Goal: Task Accomplishment & Management: Use online tool/utility

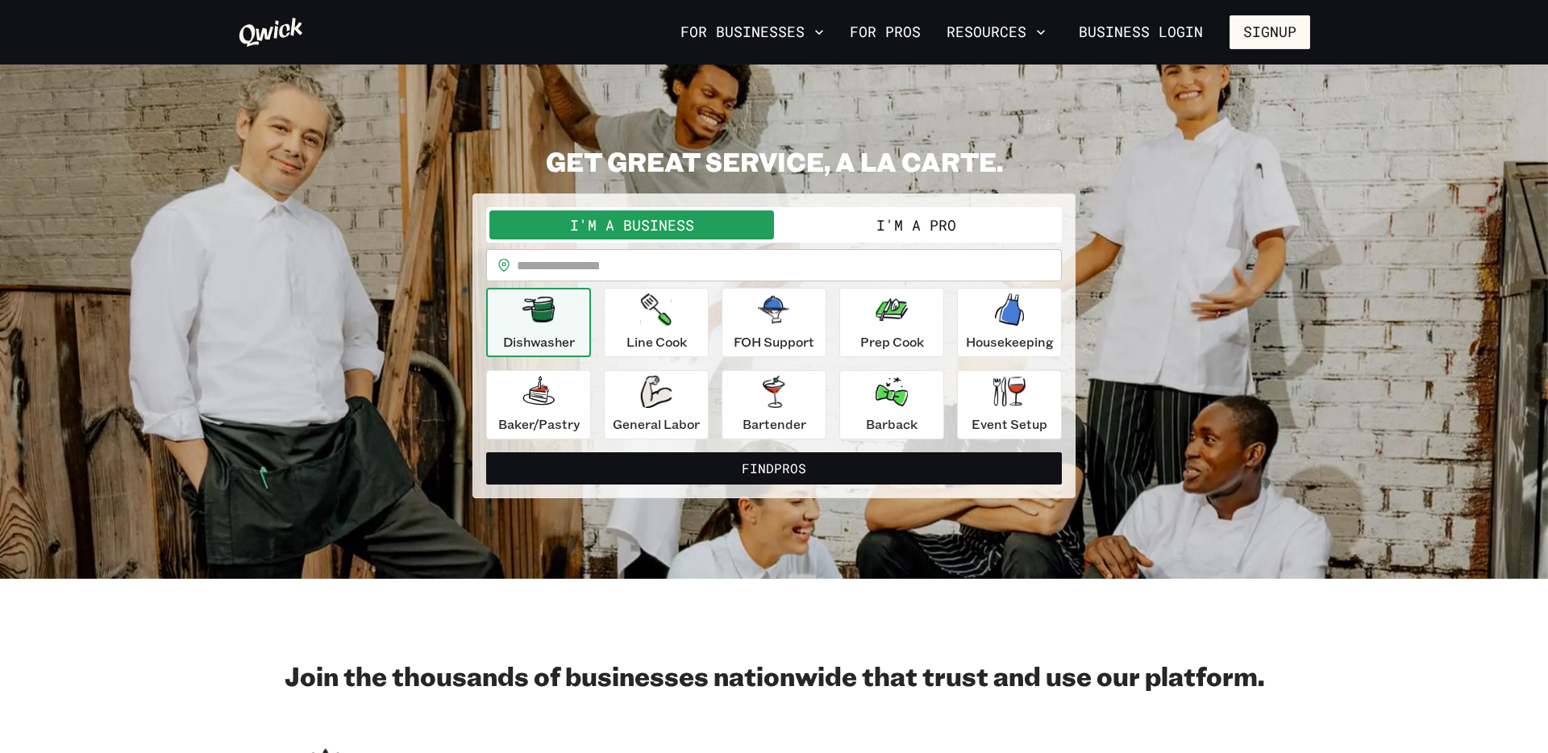
click at [633, 227] on button "I'm a Business" at bounding box center [631, 224] width 285 height 29
click at [857, 218] on button "I'm a Pro" at bounding box center [916, 224] width 285 height 29
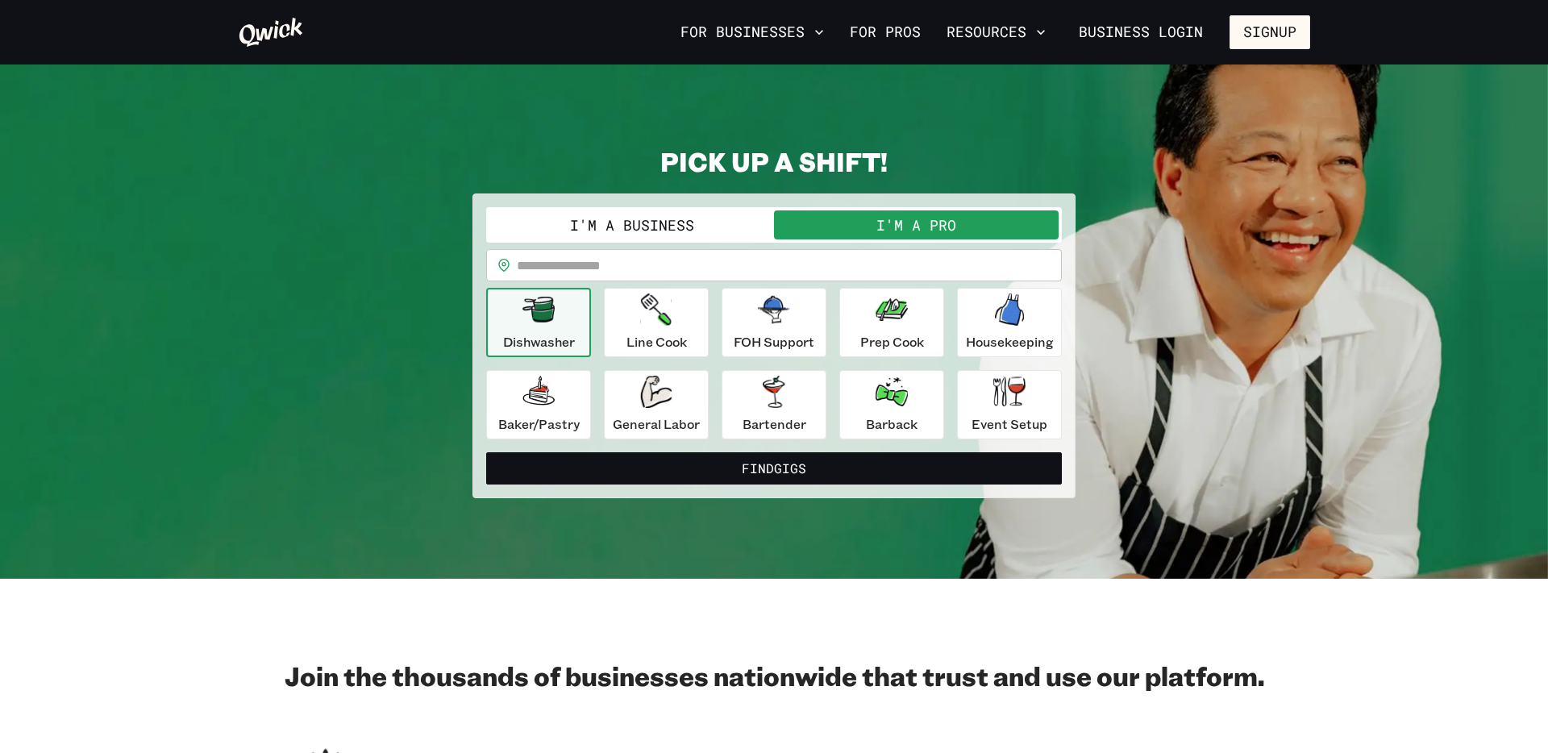
click at [627, 206] on div "**********" at bounding box center [774, 346] width 603 height 305
click at [711, 224] on button "I'm a Business" at bounding box center [631, 224] width 285 height 29
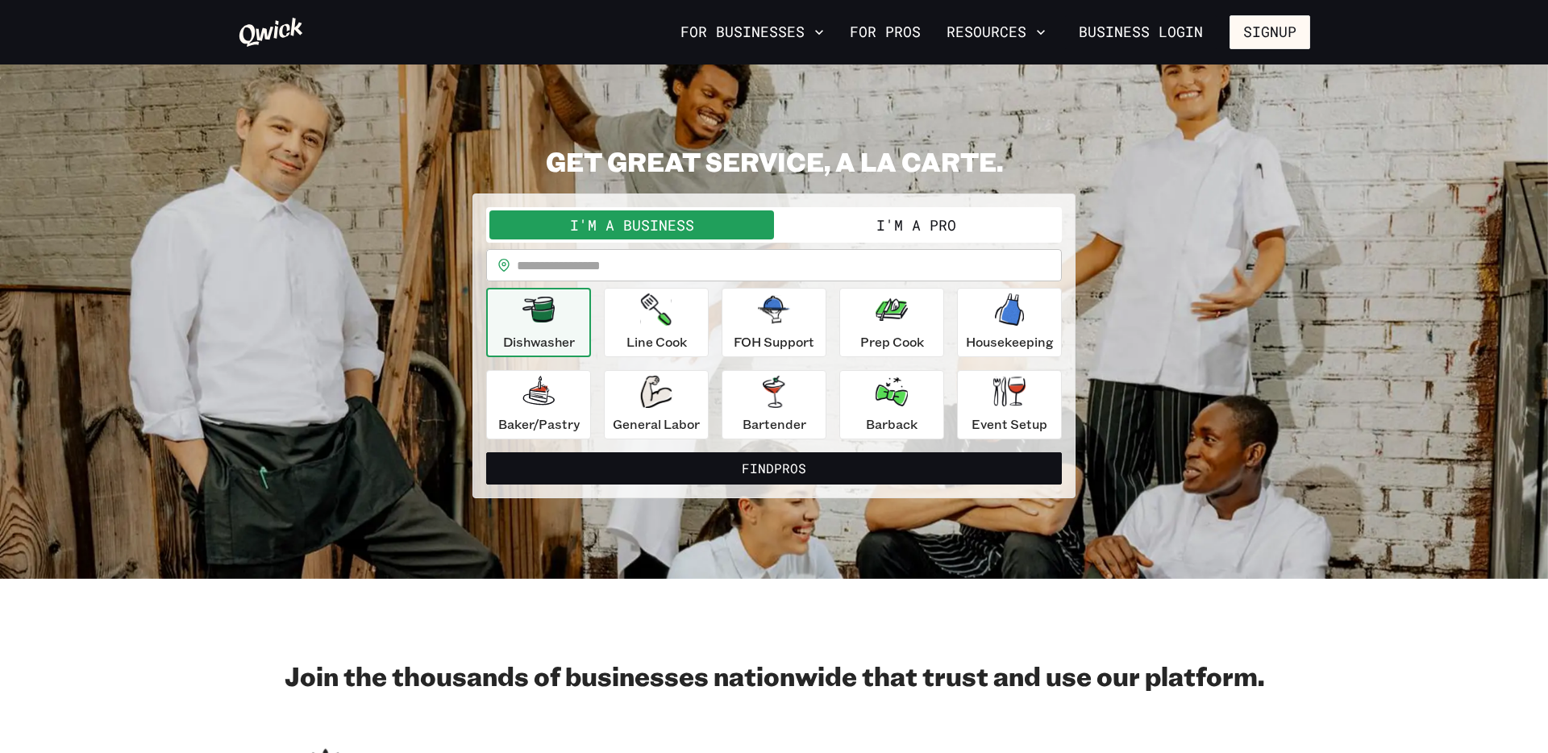
click at [868, 220] on button "I'm a Pro" at bounding box center [916, 224] width 285 height 29
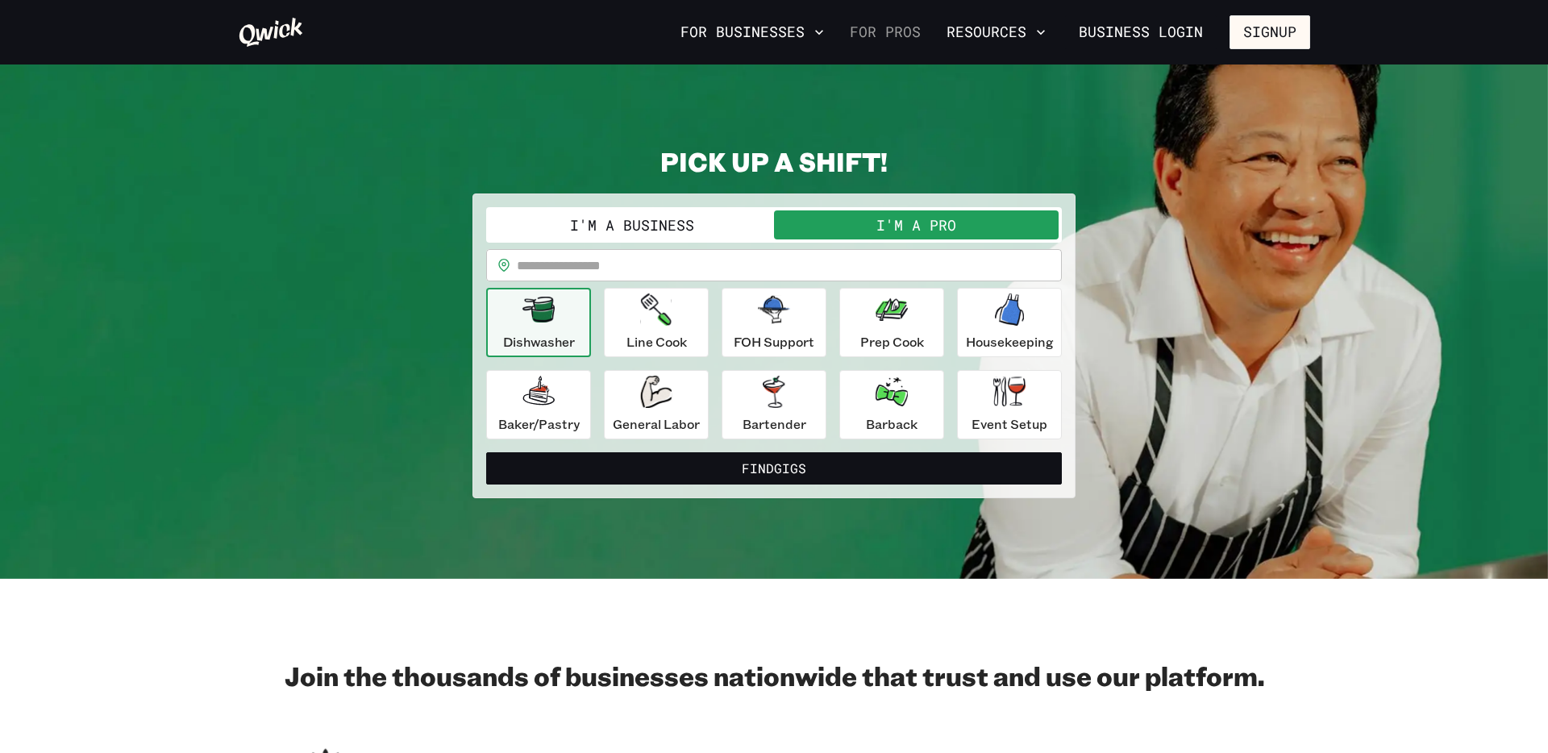
click at [898, 22] on link "For Pros" at bounding box center [885, 32] width 84 height 27
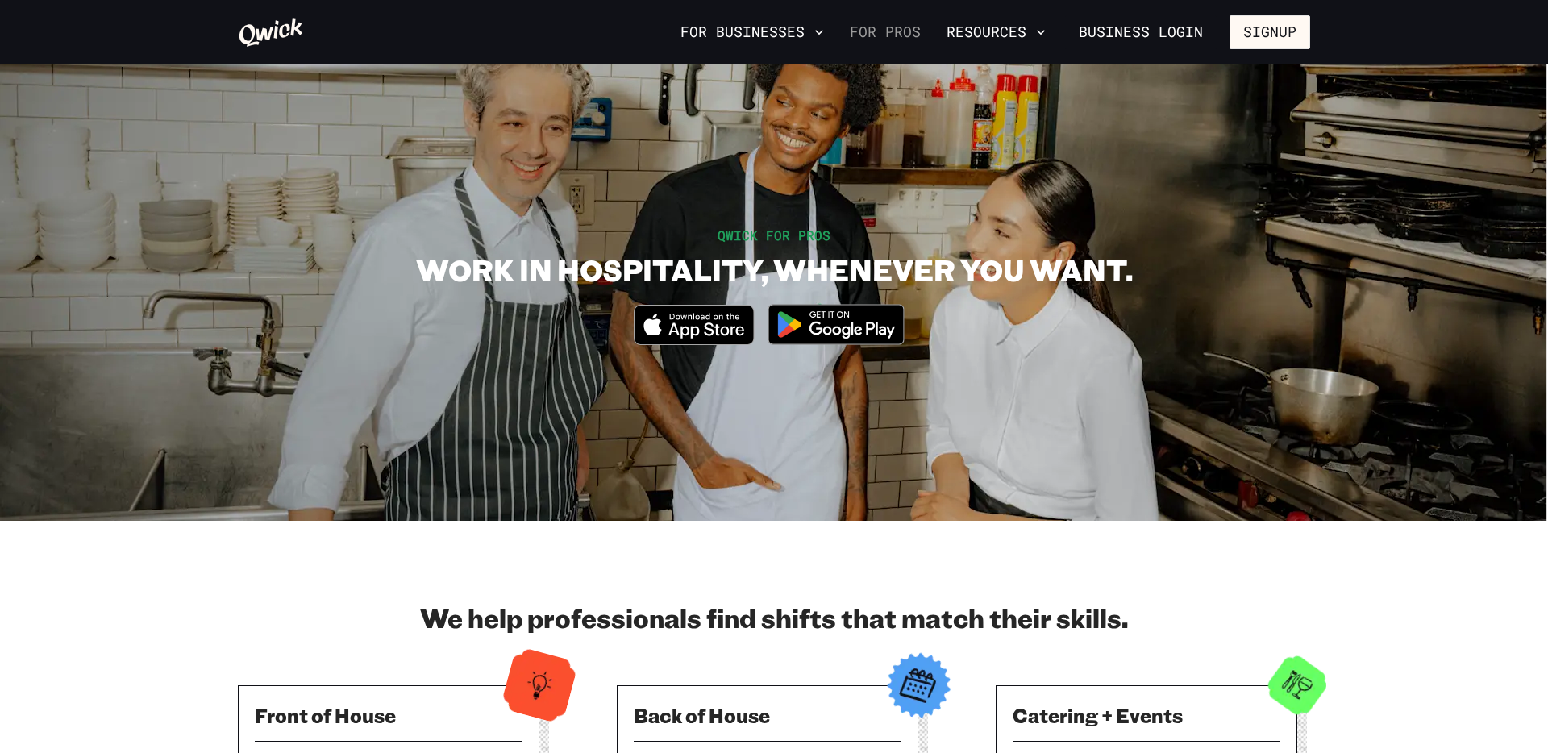
click at [876, 34] on link "For Pros" at bounding box center [885, 32] width 84 height 27
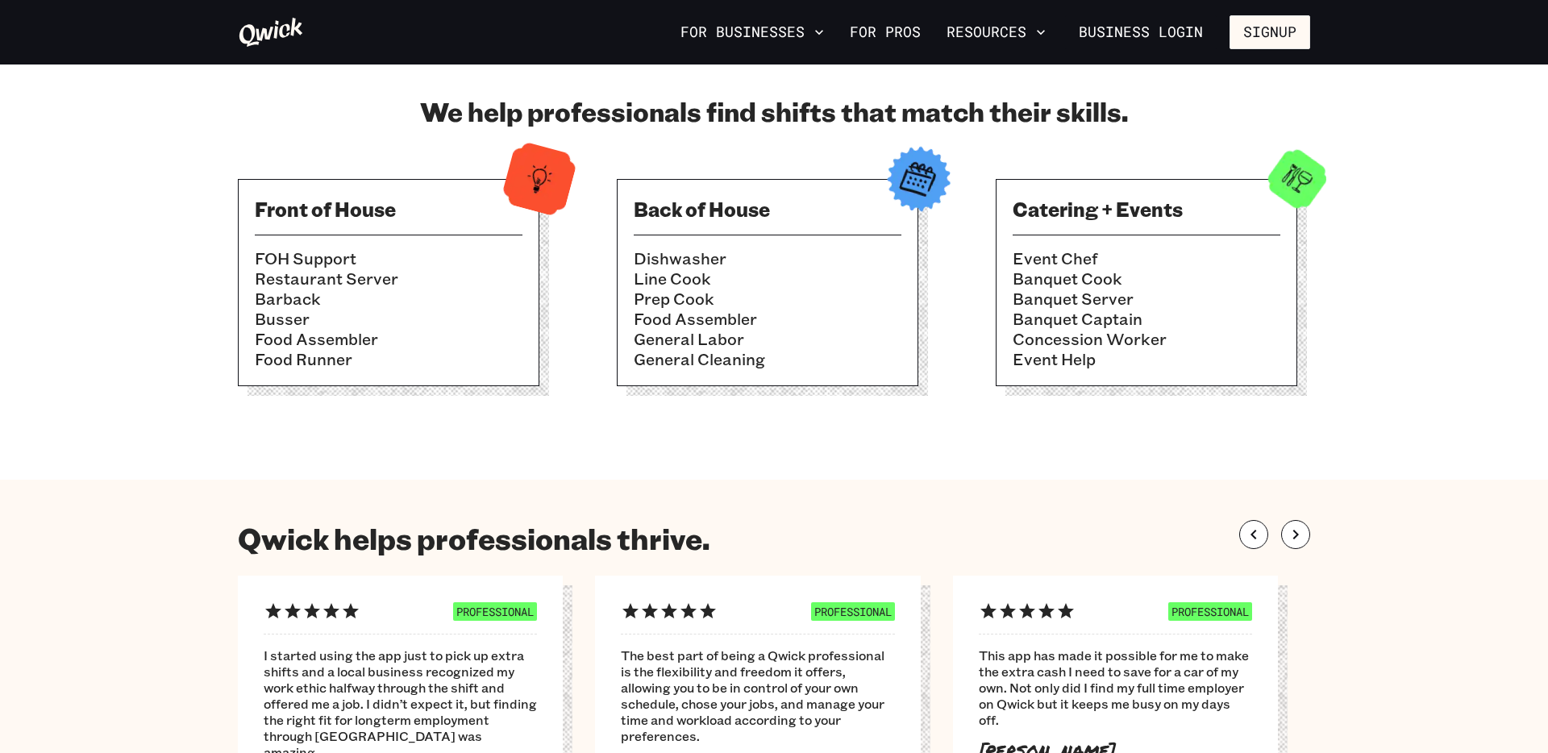
click at [743, 235] on div "Back of House Dishwasher Line Cook Prep Cook Food Assembler General Labor Gener…" at bounding box center [768, 282] width 302 height 207
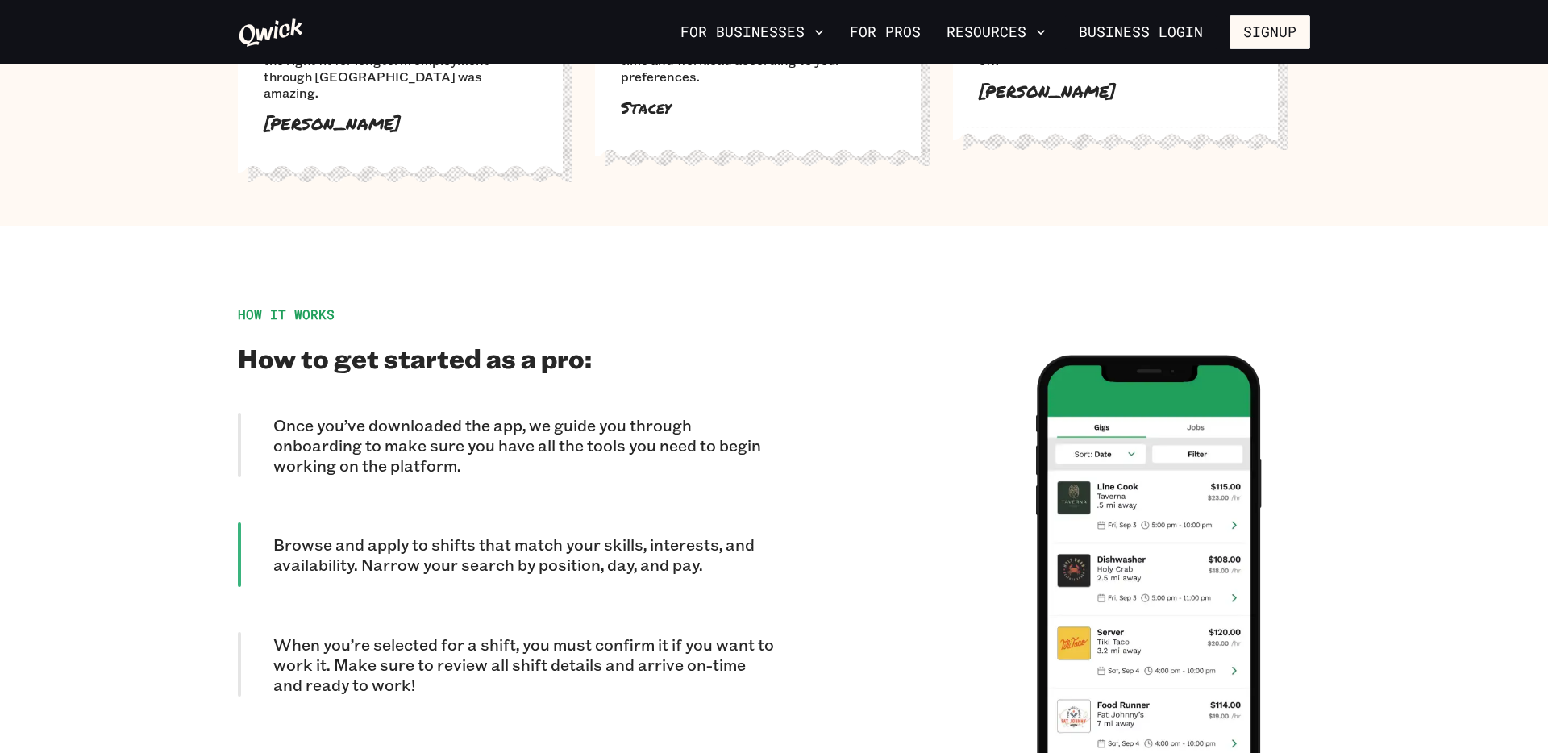
scroll to position [945, 0]
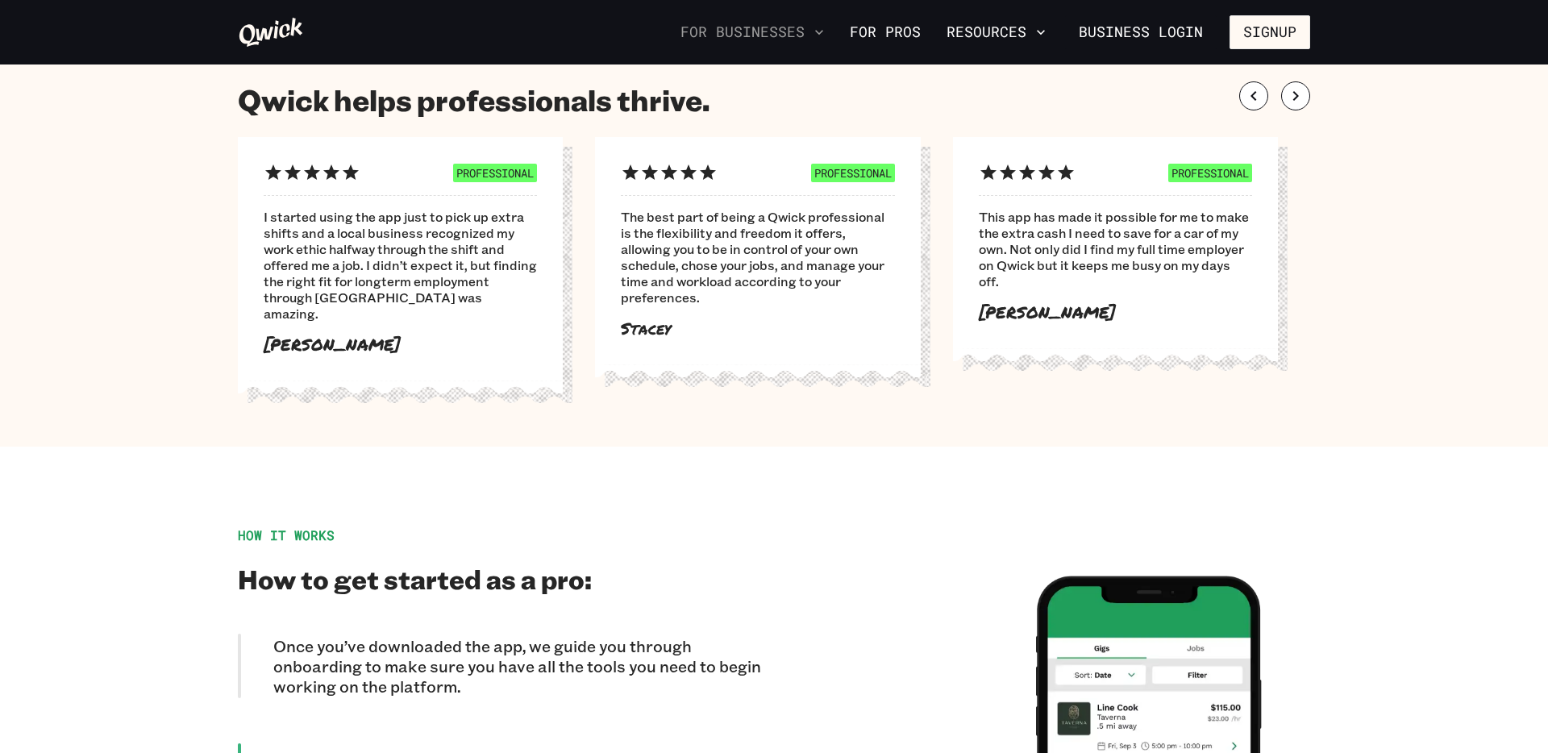
click at [759, 30] on button "For Businesses" at bounding box center [752, 32] width 156 height 27
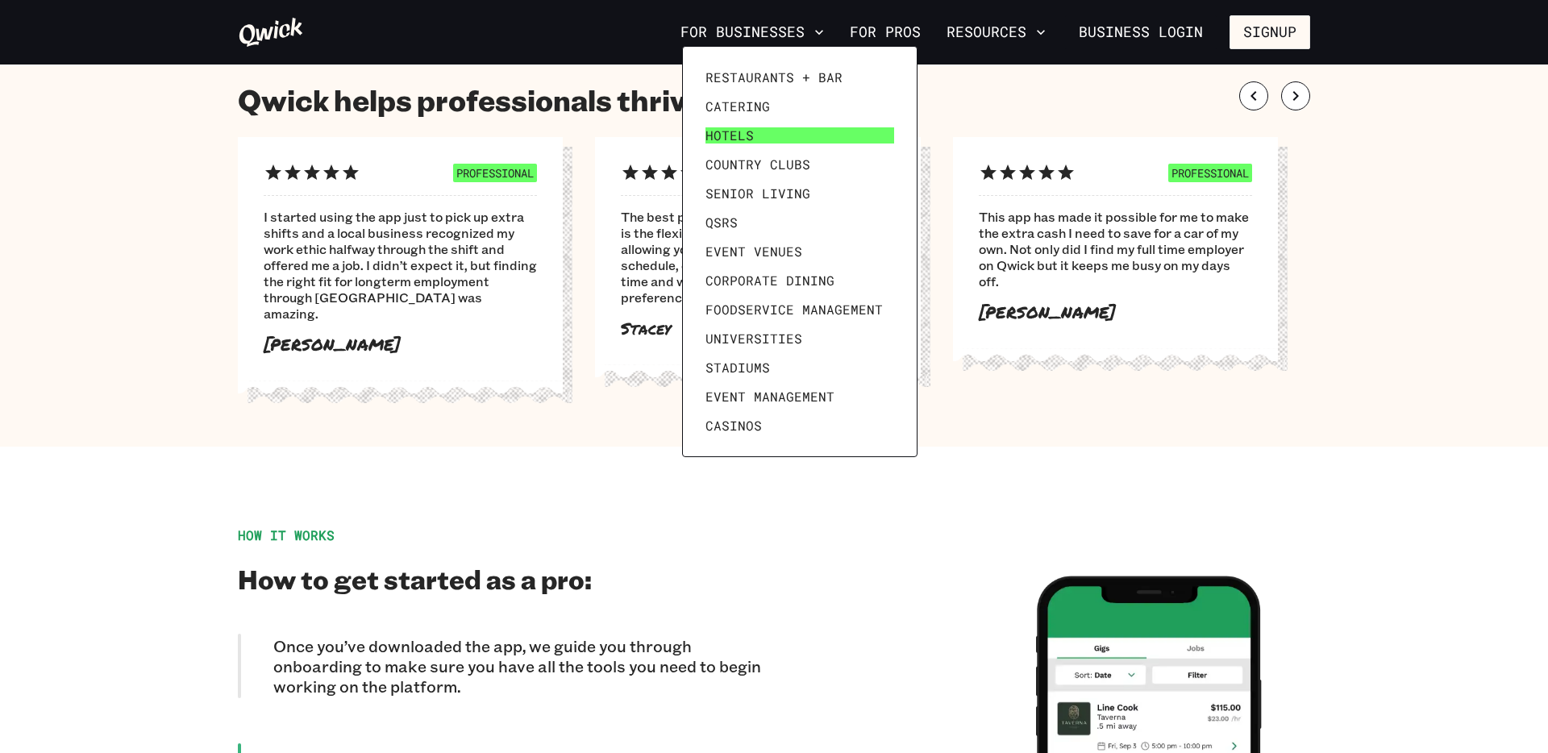
click at [735, 127] on span "Hotels" at bounding box center [730, 135] width 48 height 16
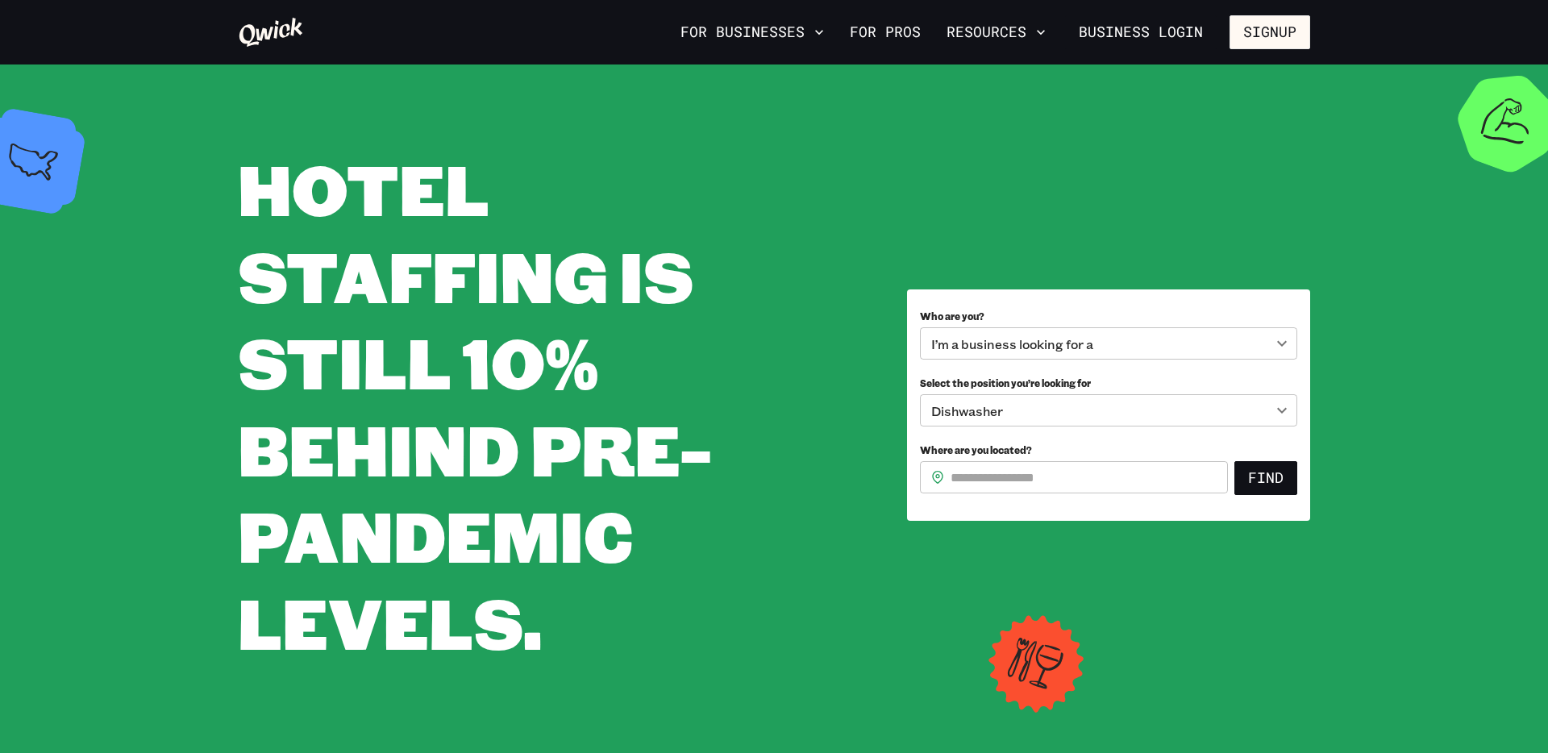
click at [1082, 335] on body "**********" at bounding box center [774, 376] width 1548 height 753
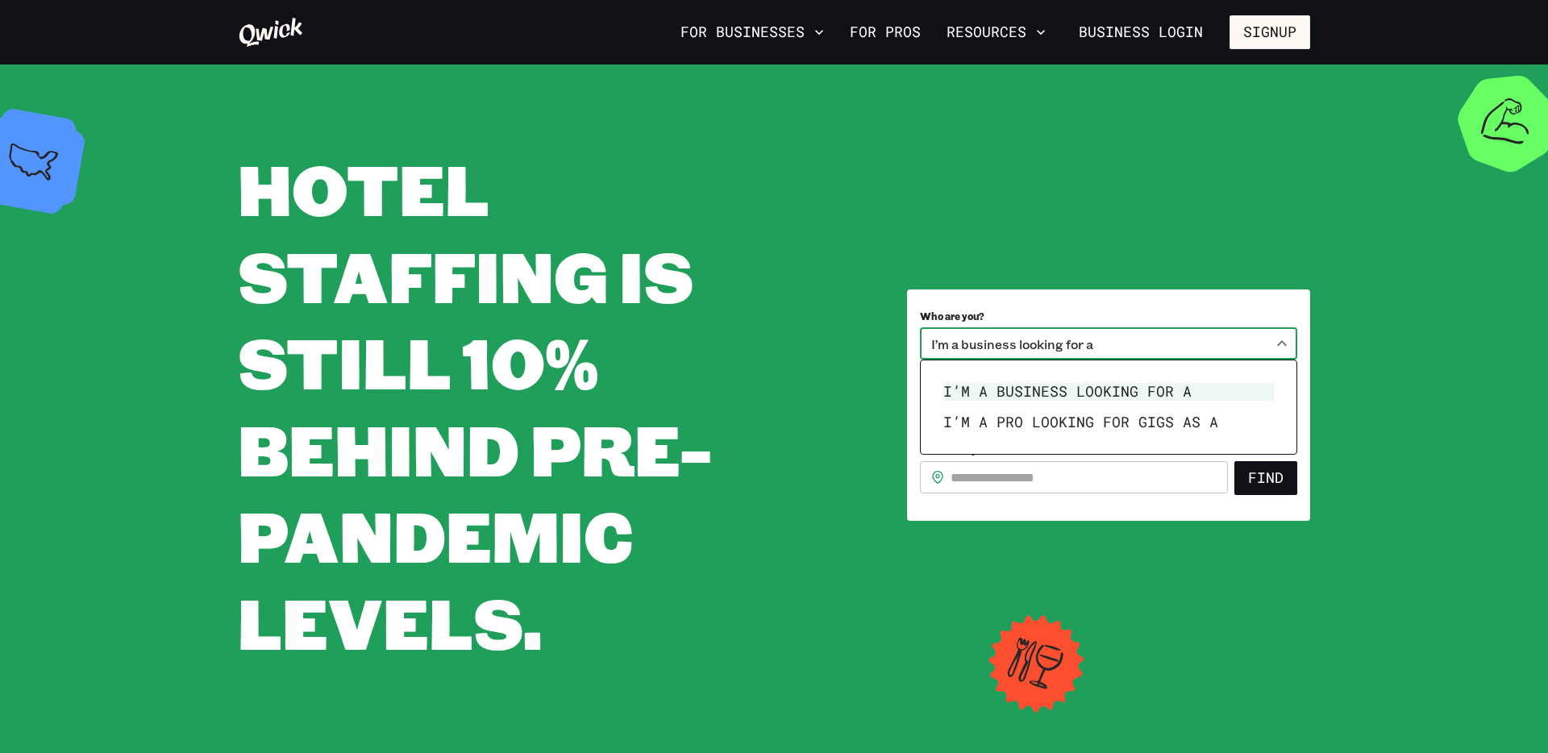
click at [1061, 387] on li "I’m a business looking for a" at bounding box center [1108, 392] width 343 height 31
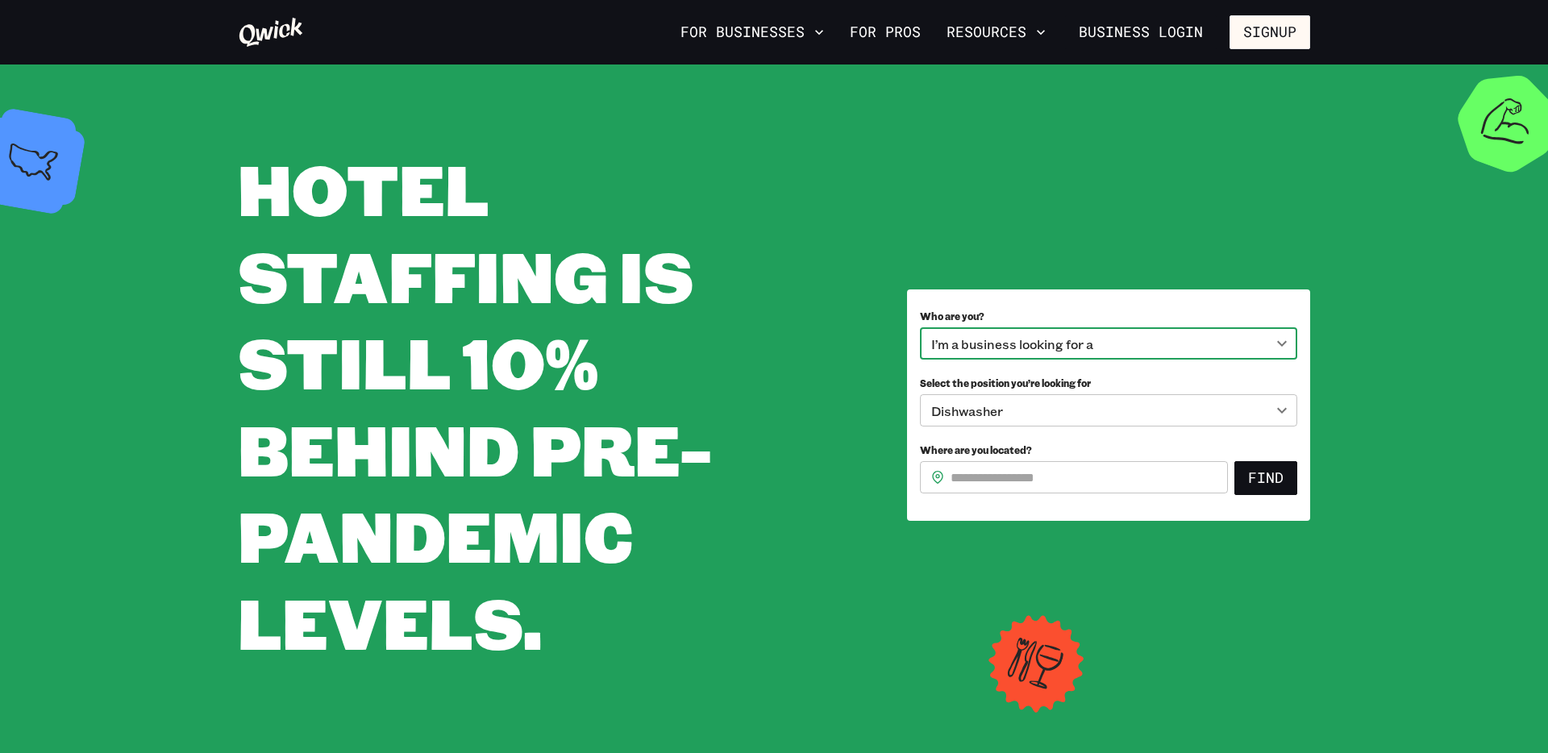
click at [1026, 398] on body "**********" at bounding box center [774, 376] width 1548 height 753
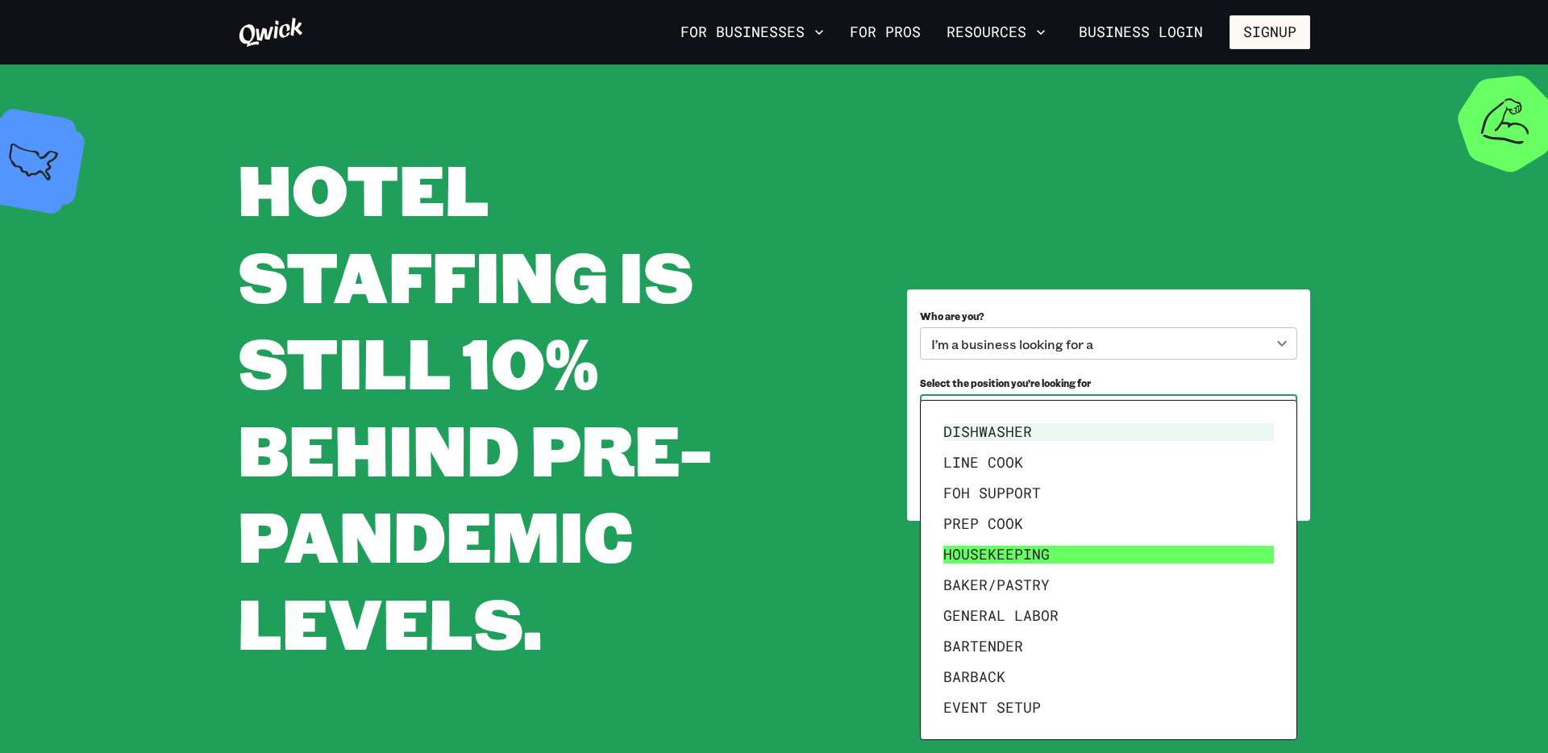
click at [977, 547] on li "Housekeeping" at bounding box center [1108, 554] width 343 height 31
type input "**********"
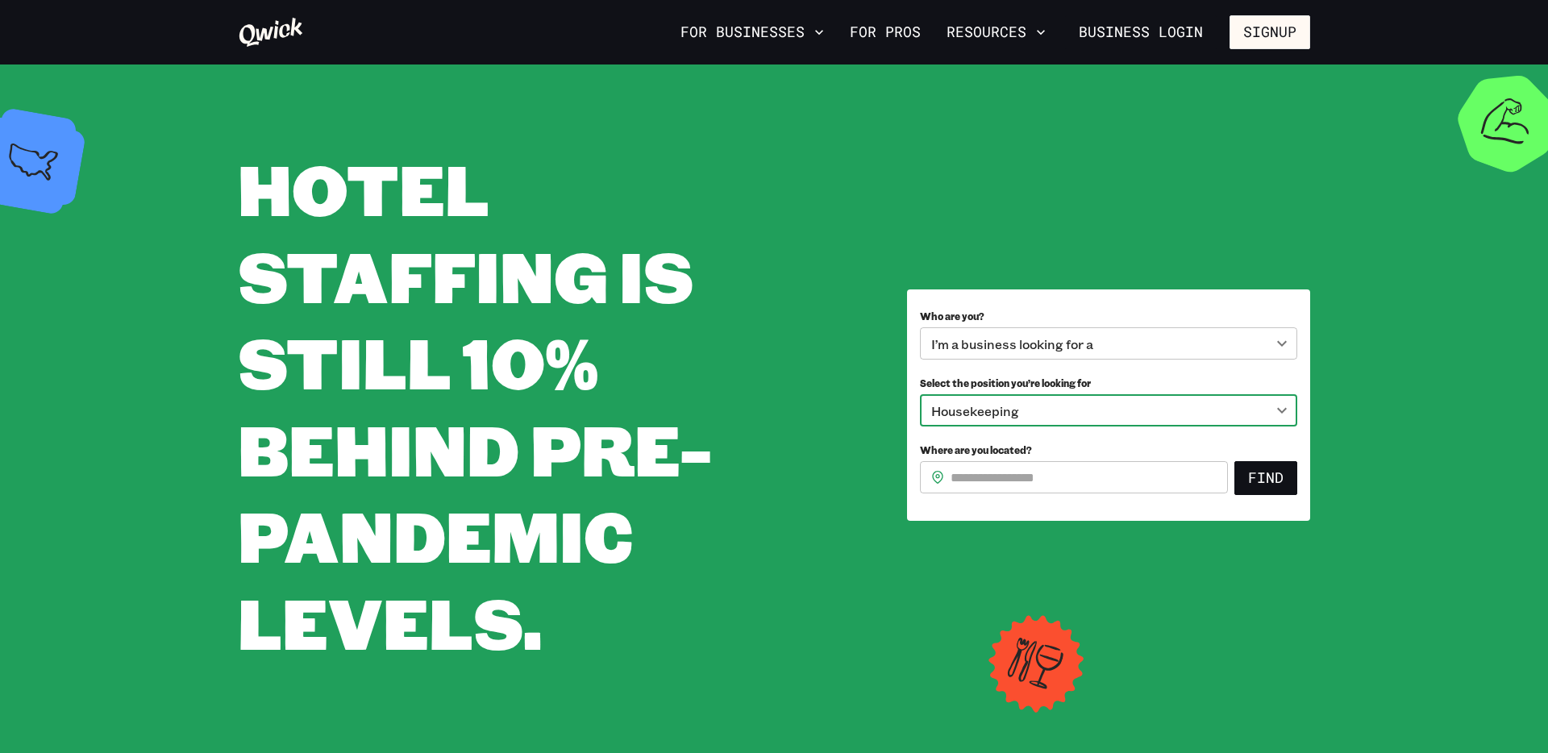
click at [985, 473] on input "Where are you located?" at bounding box center [1089, 477] width 277 height 32
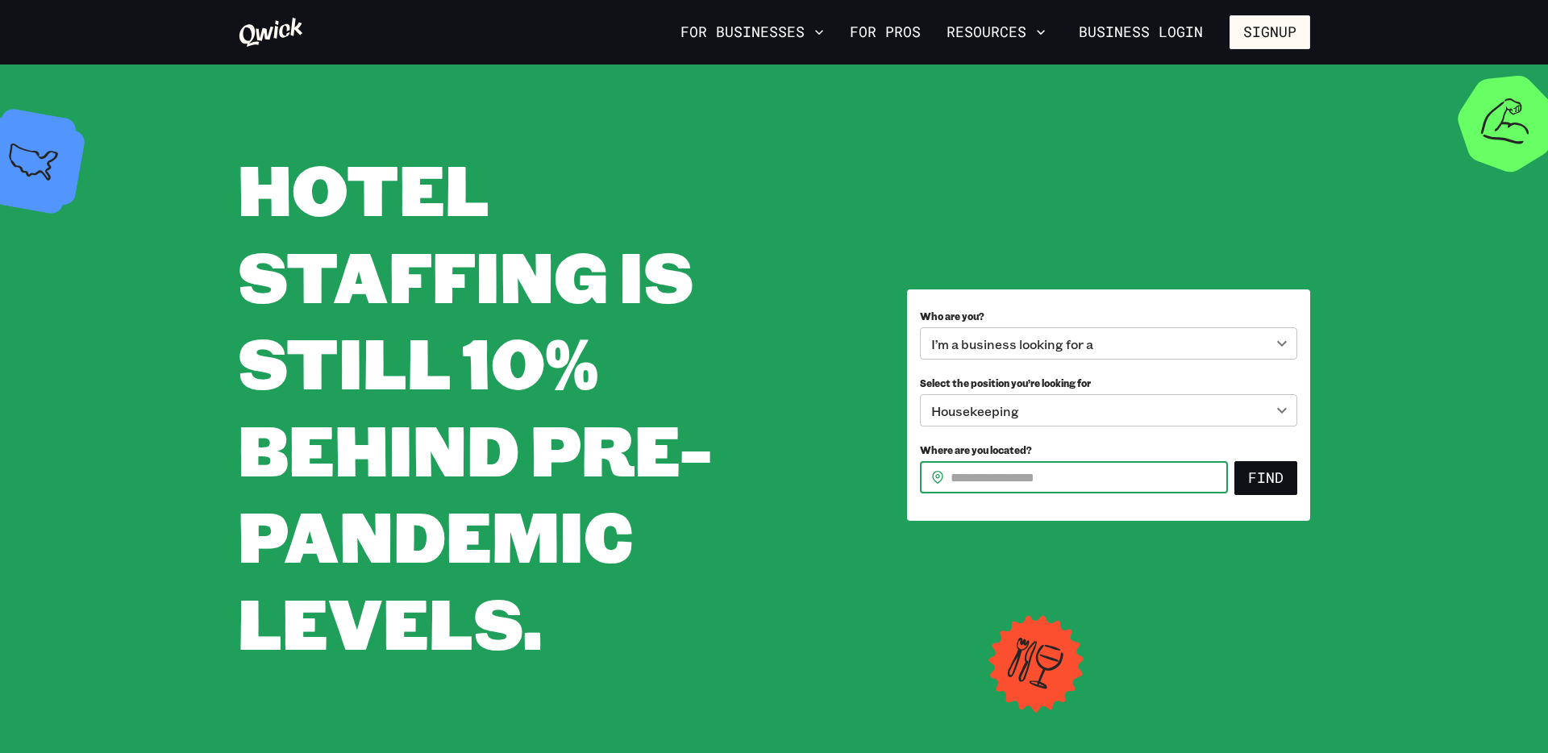
type input "*****"
click at [1114, 484] on input "*****" at bounding box center [1089, 477] width 277 height 32
click at [1270, 473] on button "Find" at bounding box center [1265, 478] width 63 height 34
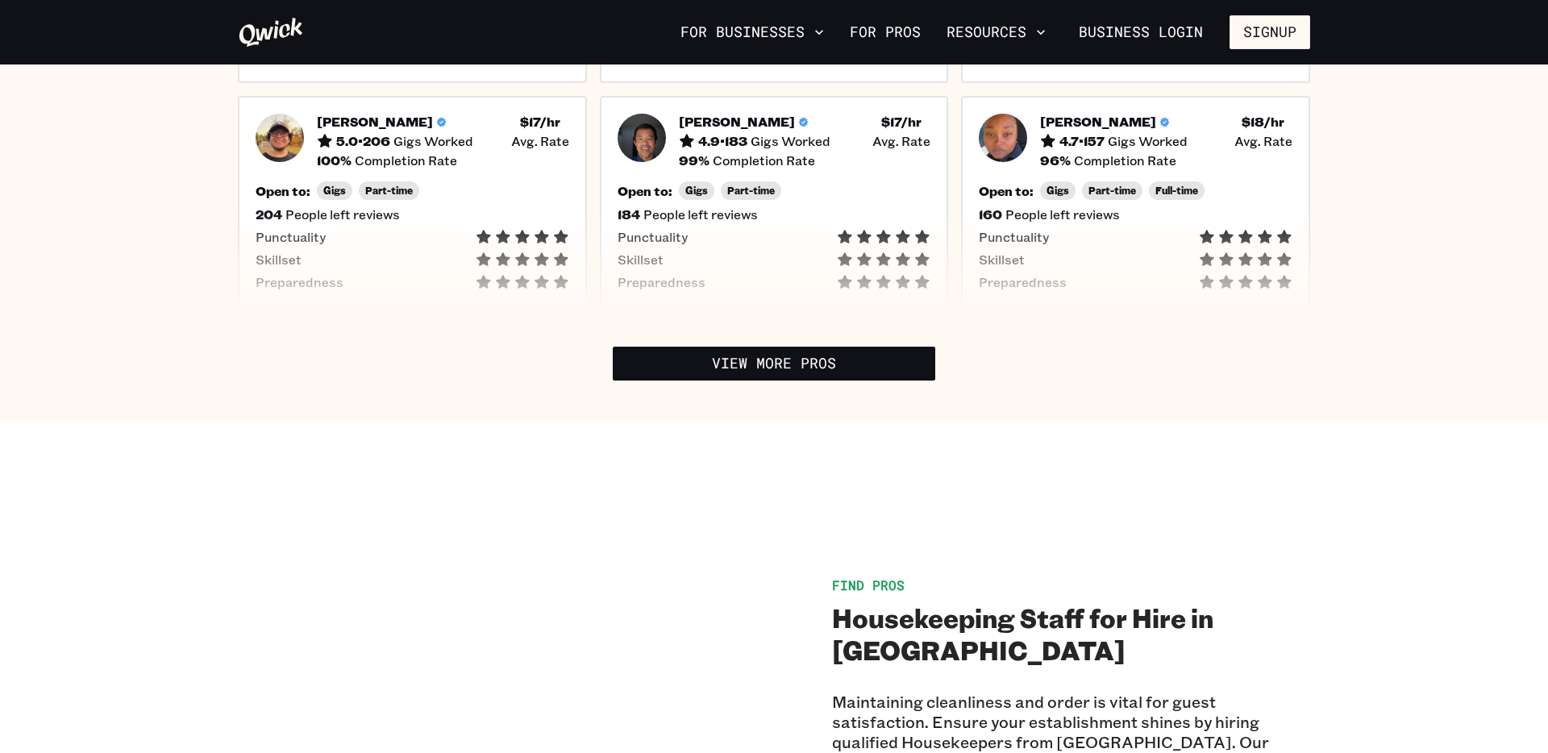
scroll to position [749, 0]
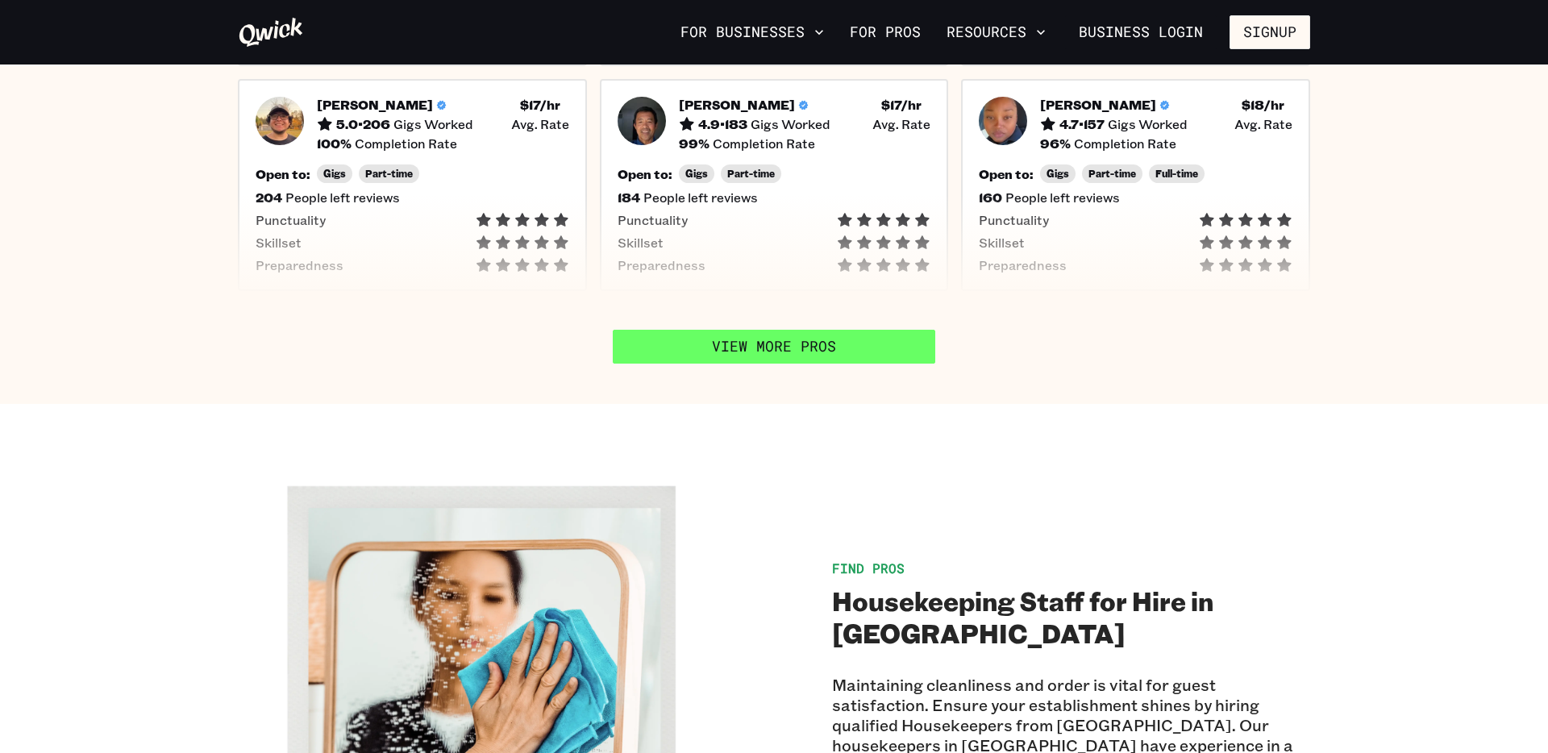
click at [779, 330] on link "View More Pros" at bounding box center [774, 347] width 323 height 34
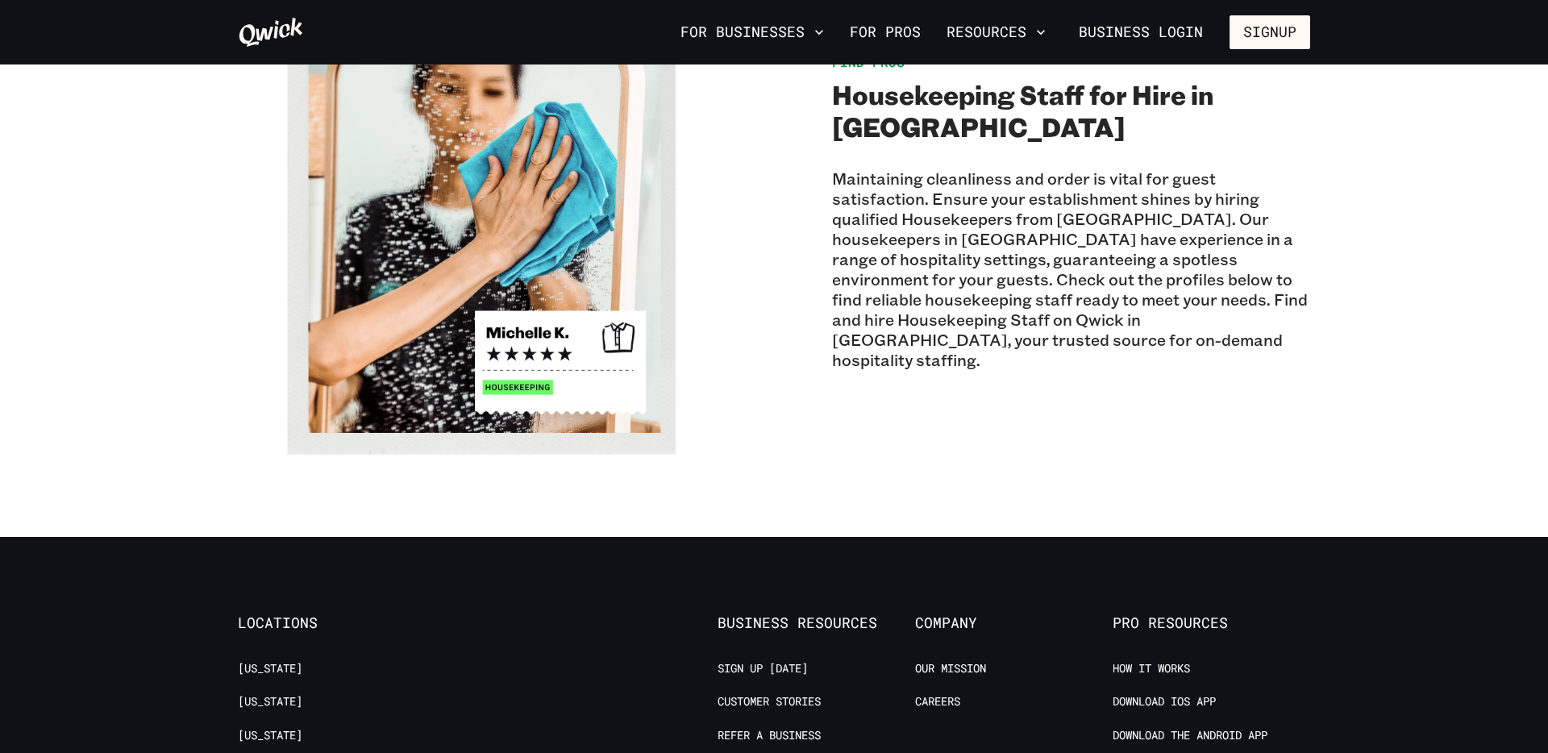
scroll to position [0, 0]
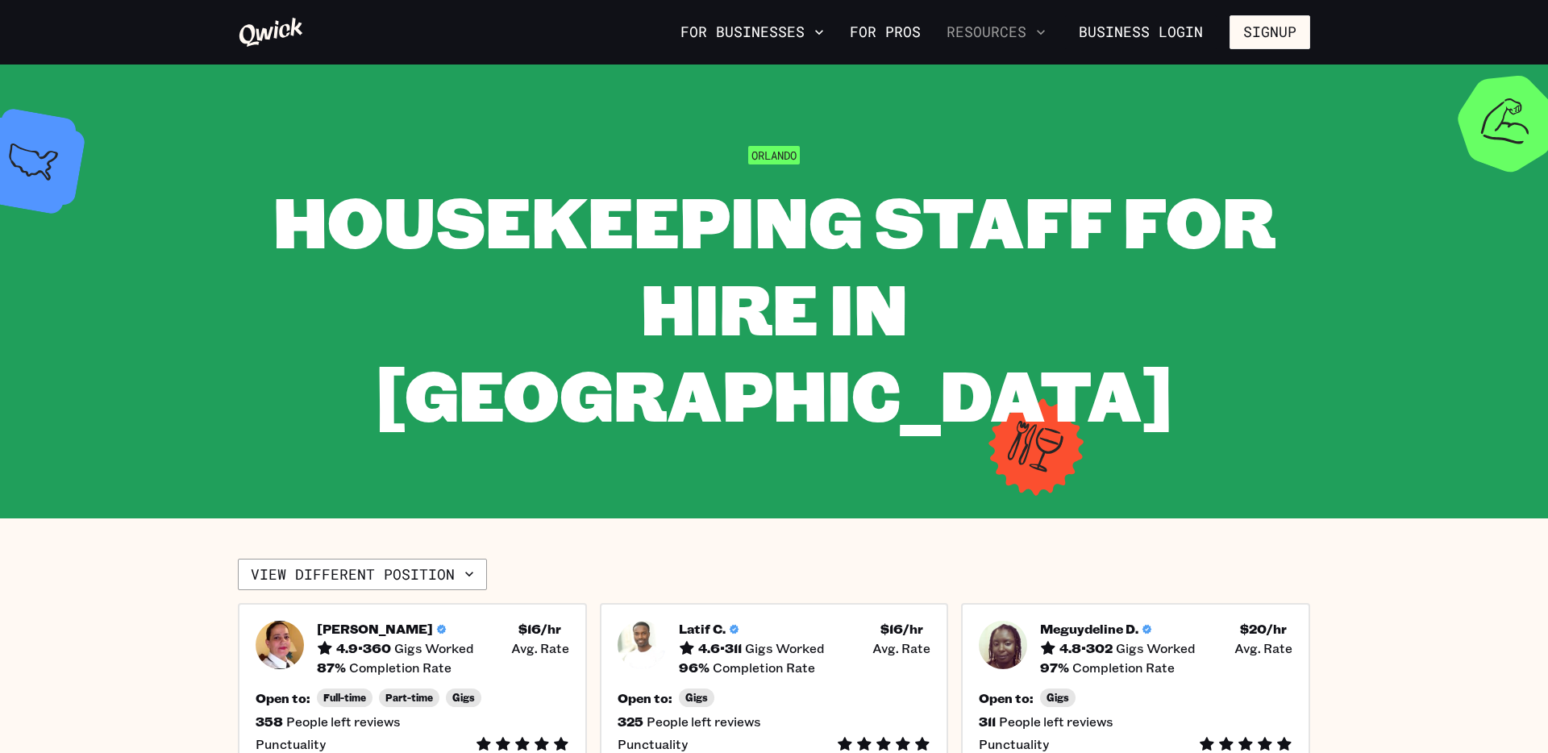
click at [1006, 31] on button "Resources" at bounding box center [996, 32] width 112 height 27
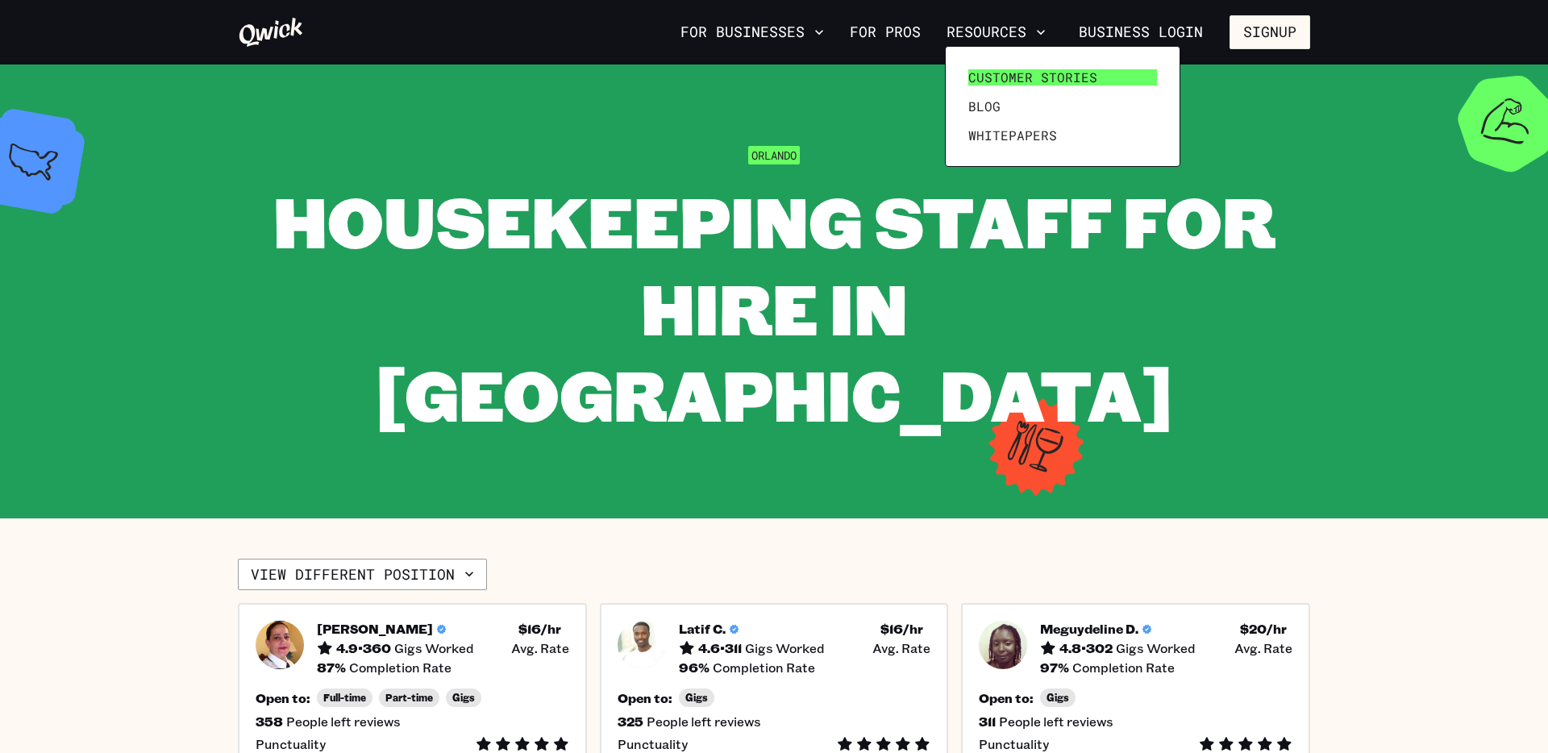
click at [1032, 76] on span "Customer stories" at bounding box center [1032, 77] width 129 height 16
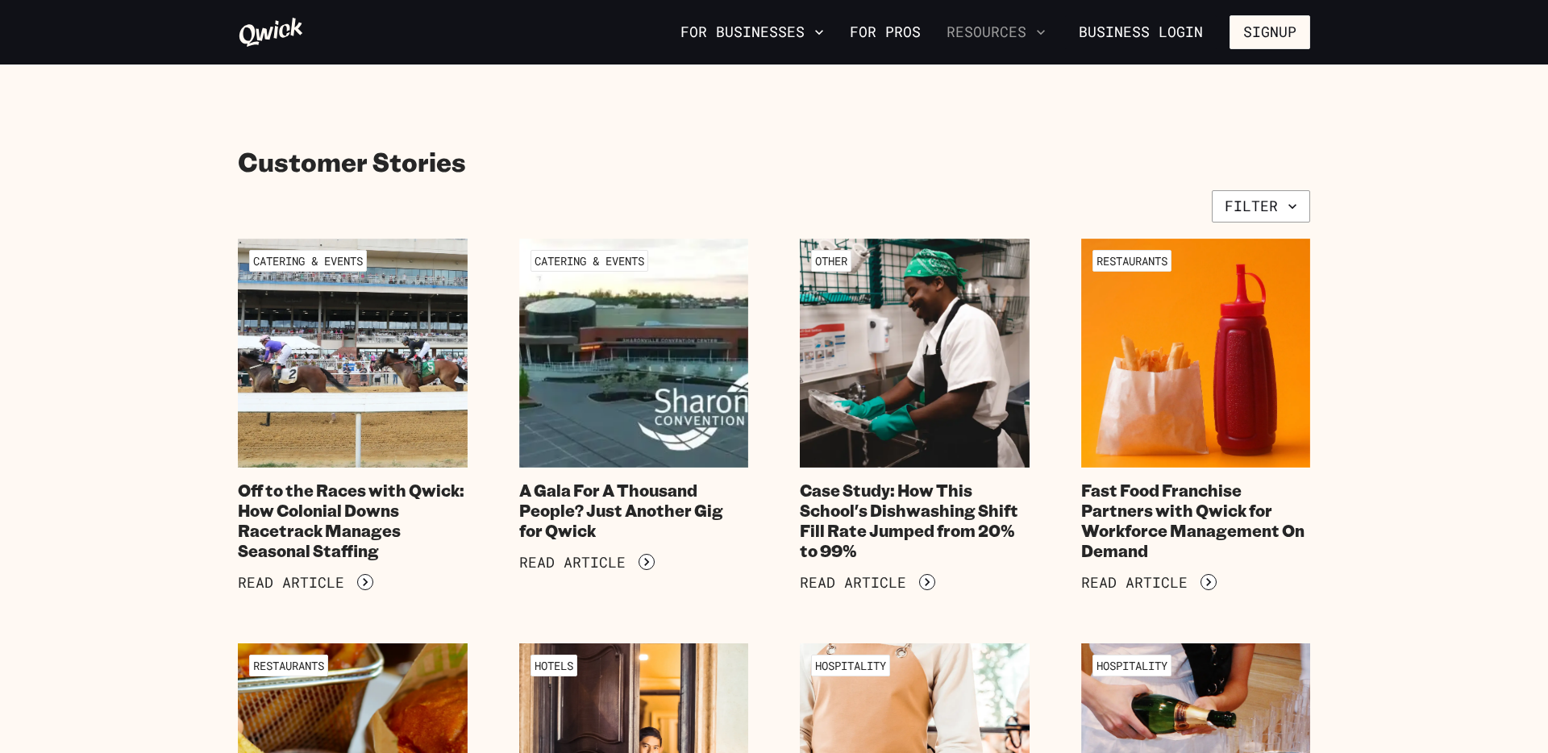
click at [979, 31] on button "Resources" at bounding box center [996, 32] width 112 height 27
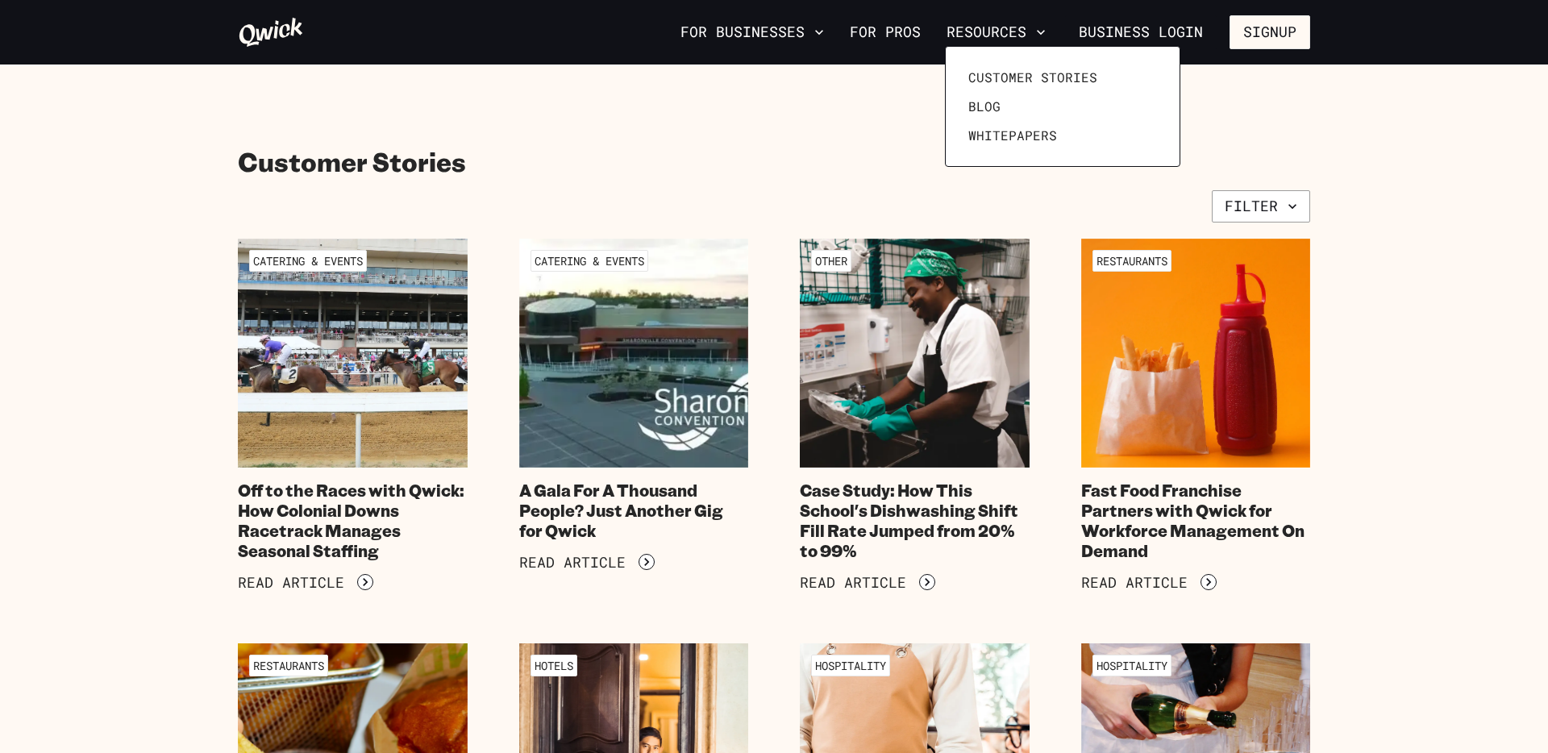
click at [778, 29] on div at bounding box center [774, 376] width 1548 height 753
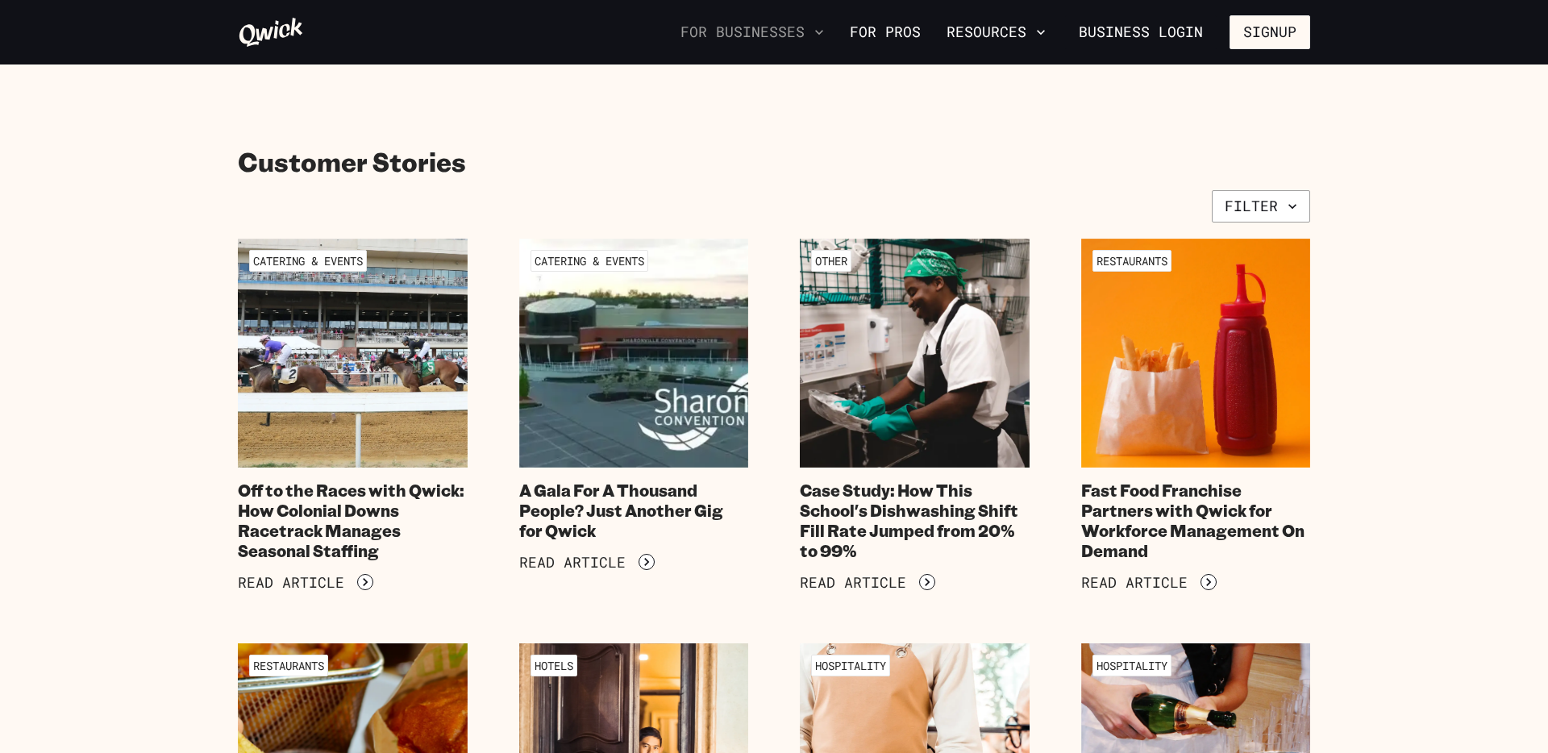
click at [798, 29] on button "For Businesses" at bounding box center [752, 32] width 156 height 27
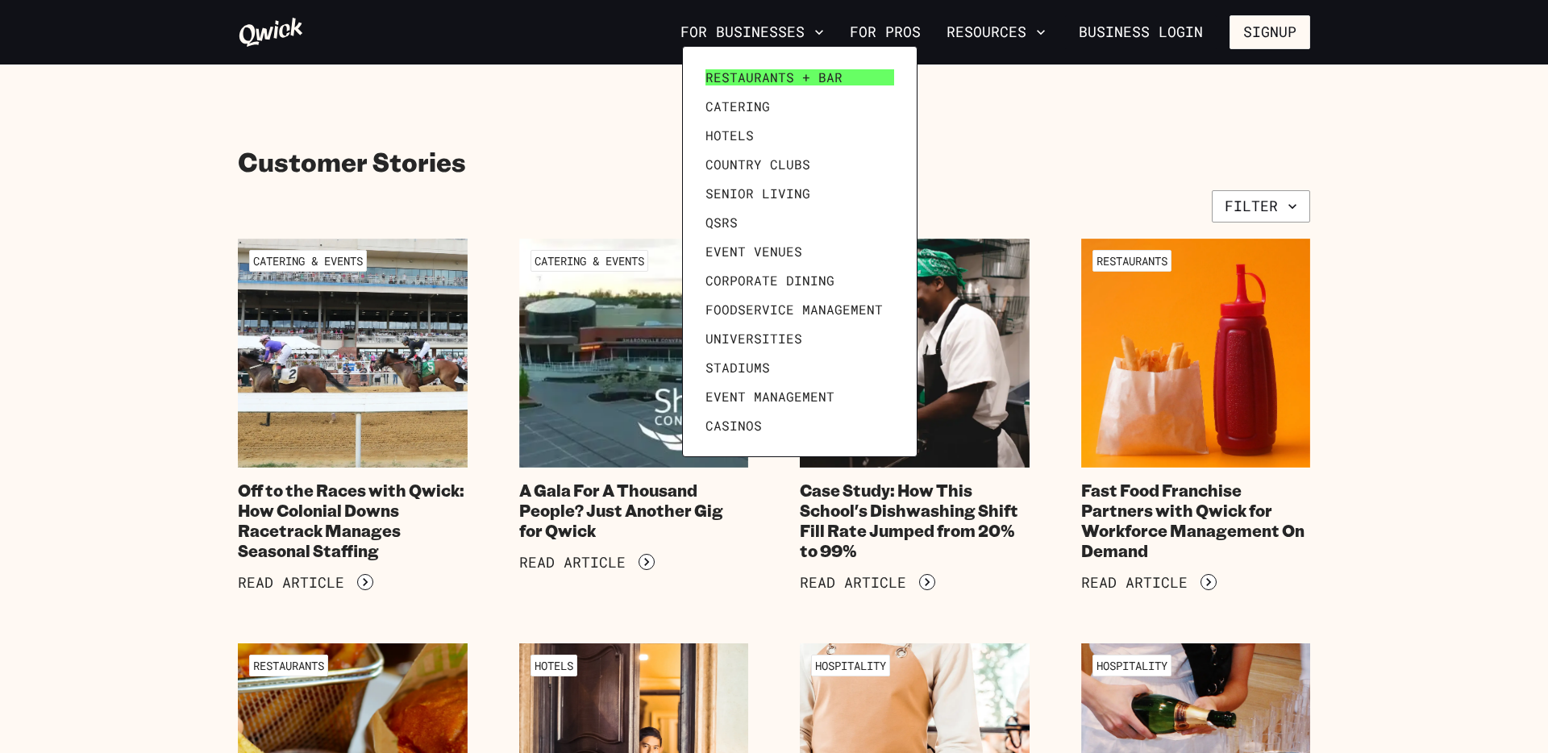
click at [781, 76] on span "Restaurants + Bar" at bounding box center [774, 77] width 137 height 16
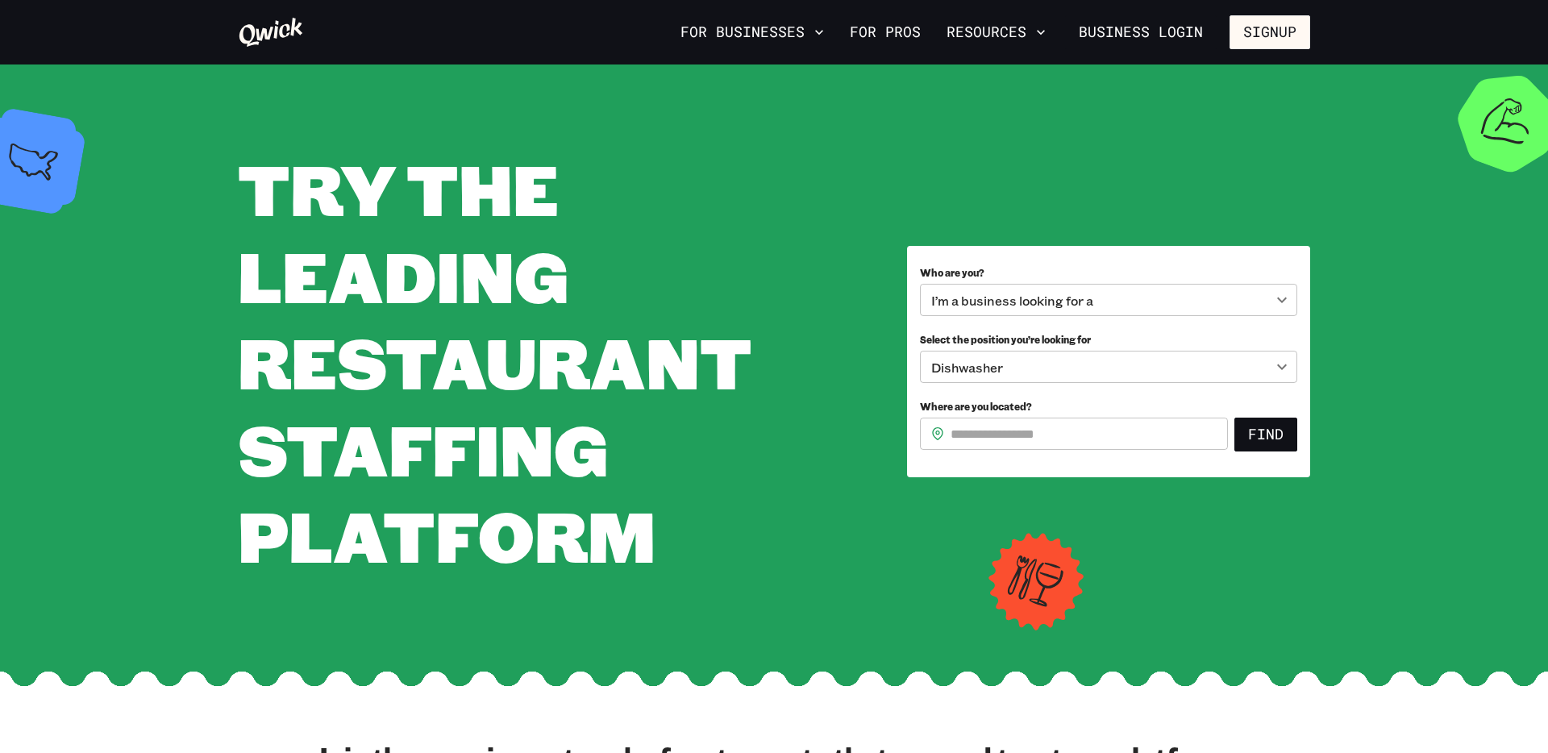
click at [1052, 292] on body "**********" at bounding box center [774, 376] width 1548 height 753
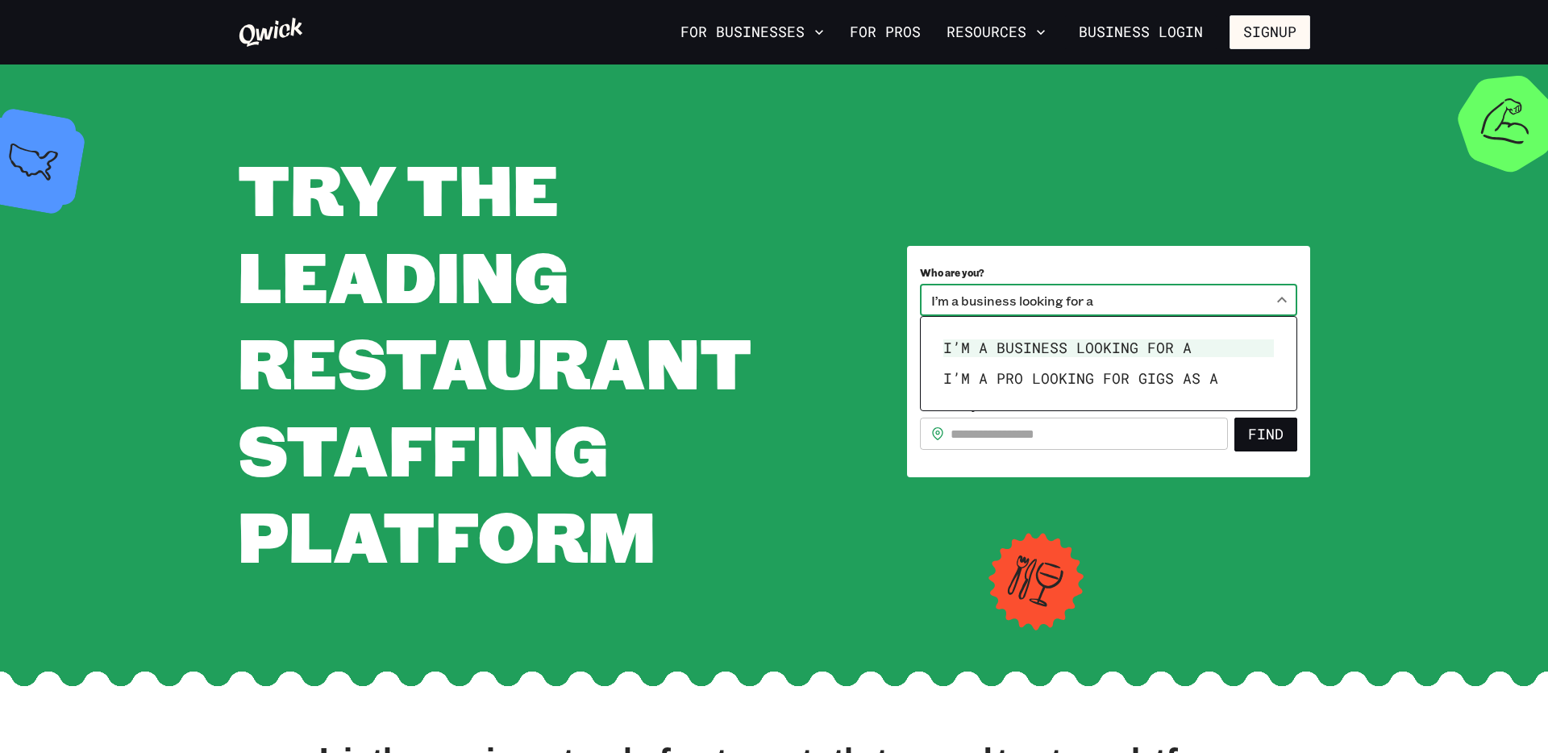
click at [1039, 344] on li "I’m a business looking for a" at bounding box center [1108, 348] width 343 height 31
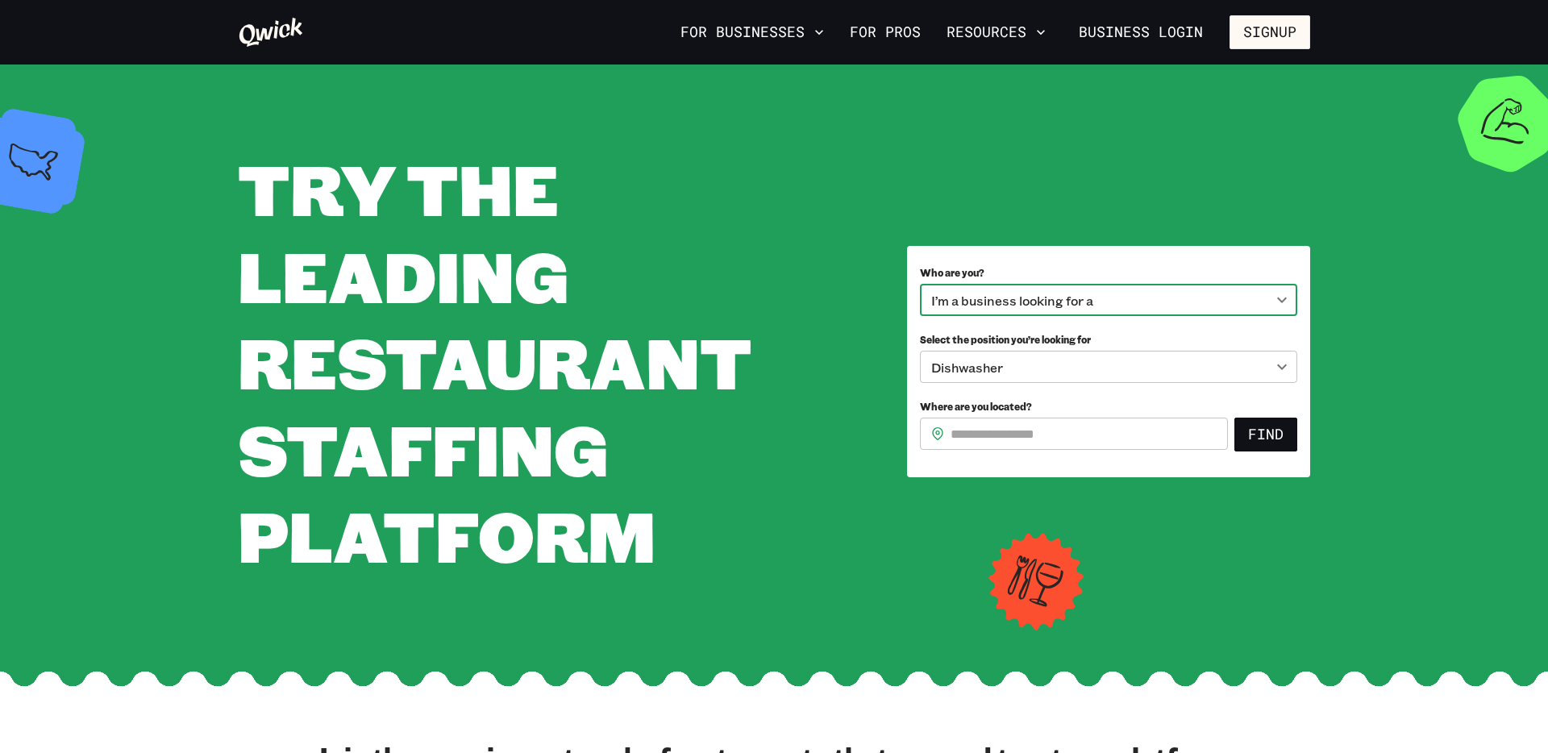
click at [1024, 373] on body "**********" at bounding box center [774, 376] width 1548 height 753
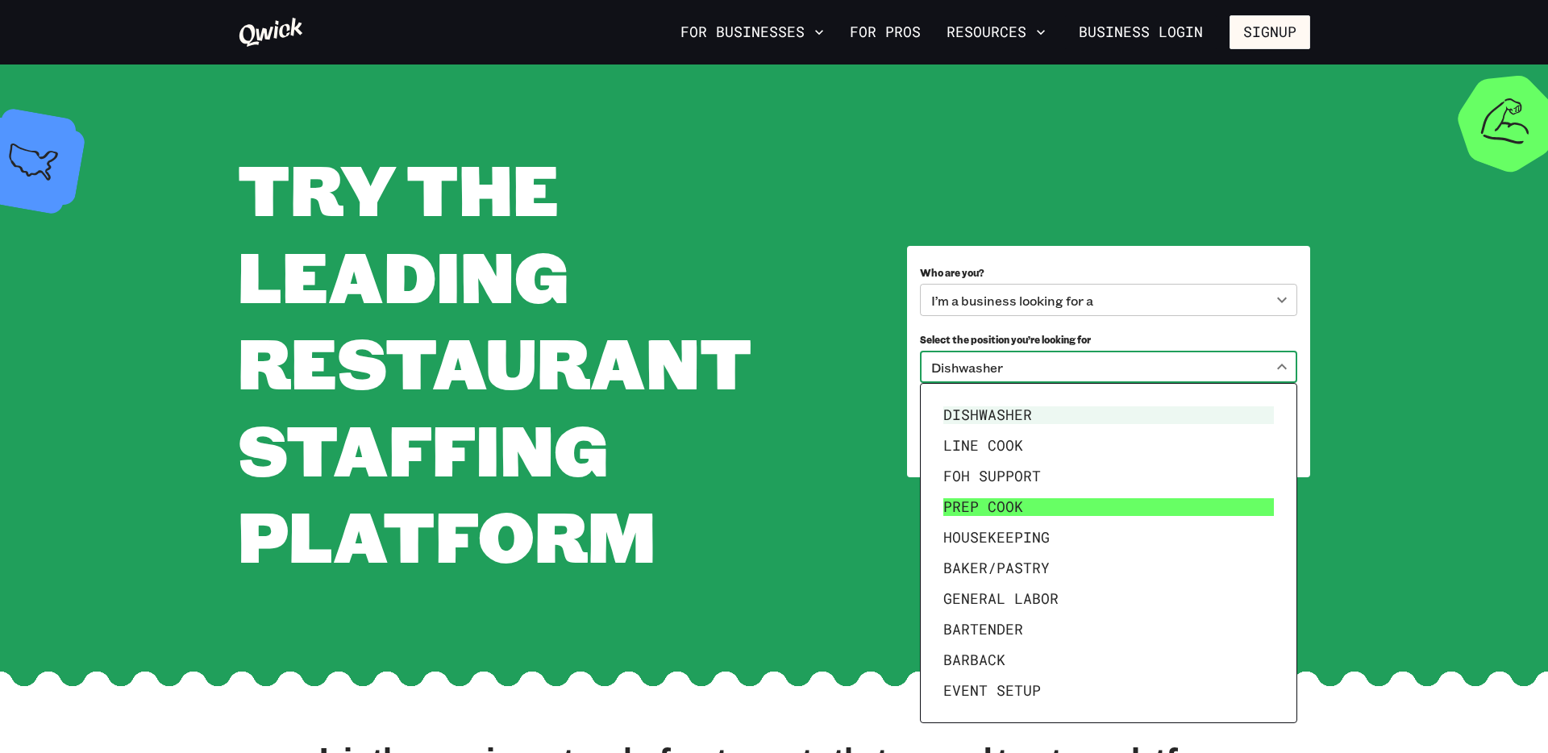
click at [997, 510] on li "Prep Cook" at bounding box center [1108, 507] width 343 height 31
type input "*********"
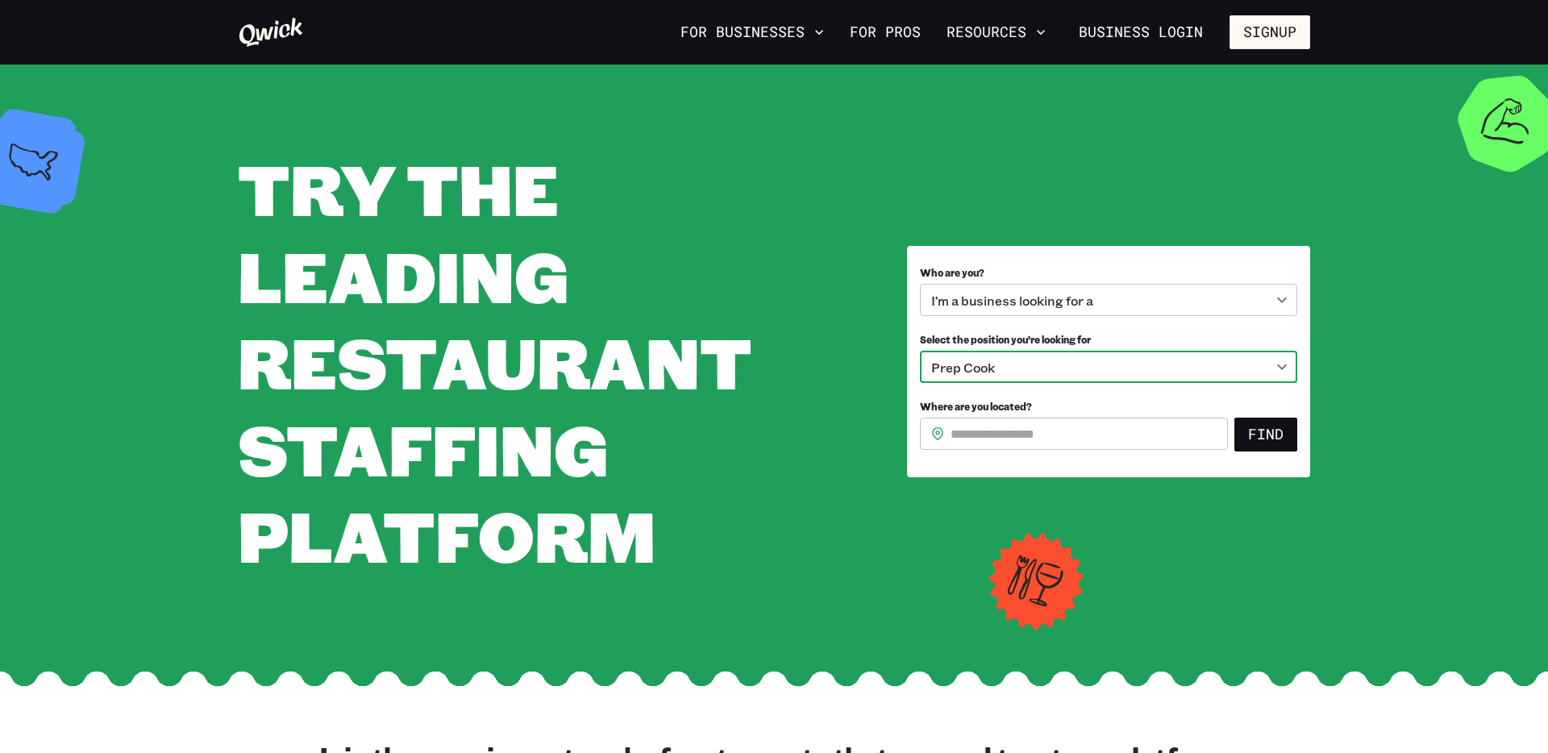
click at [1039, 444] on input "Where are you located?" at bounding box center [1089, 434] width 277 height 32
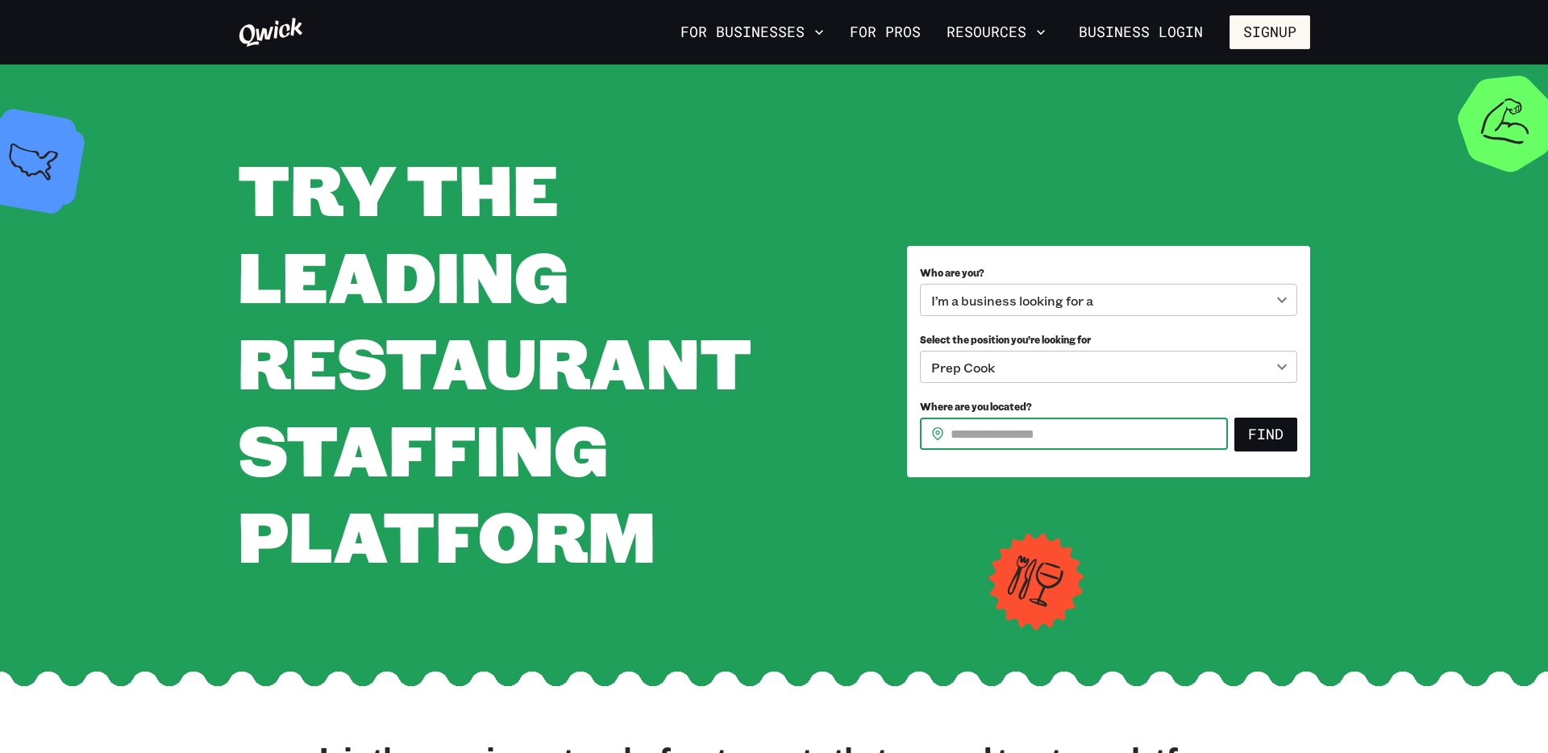
type input "*****"
click at [1264, 428] on button "Find" at bounding box center [1265, 435] width 63 height 34
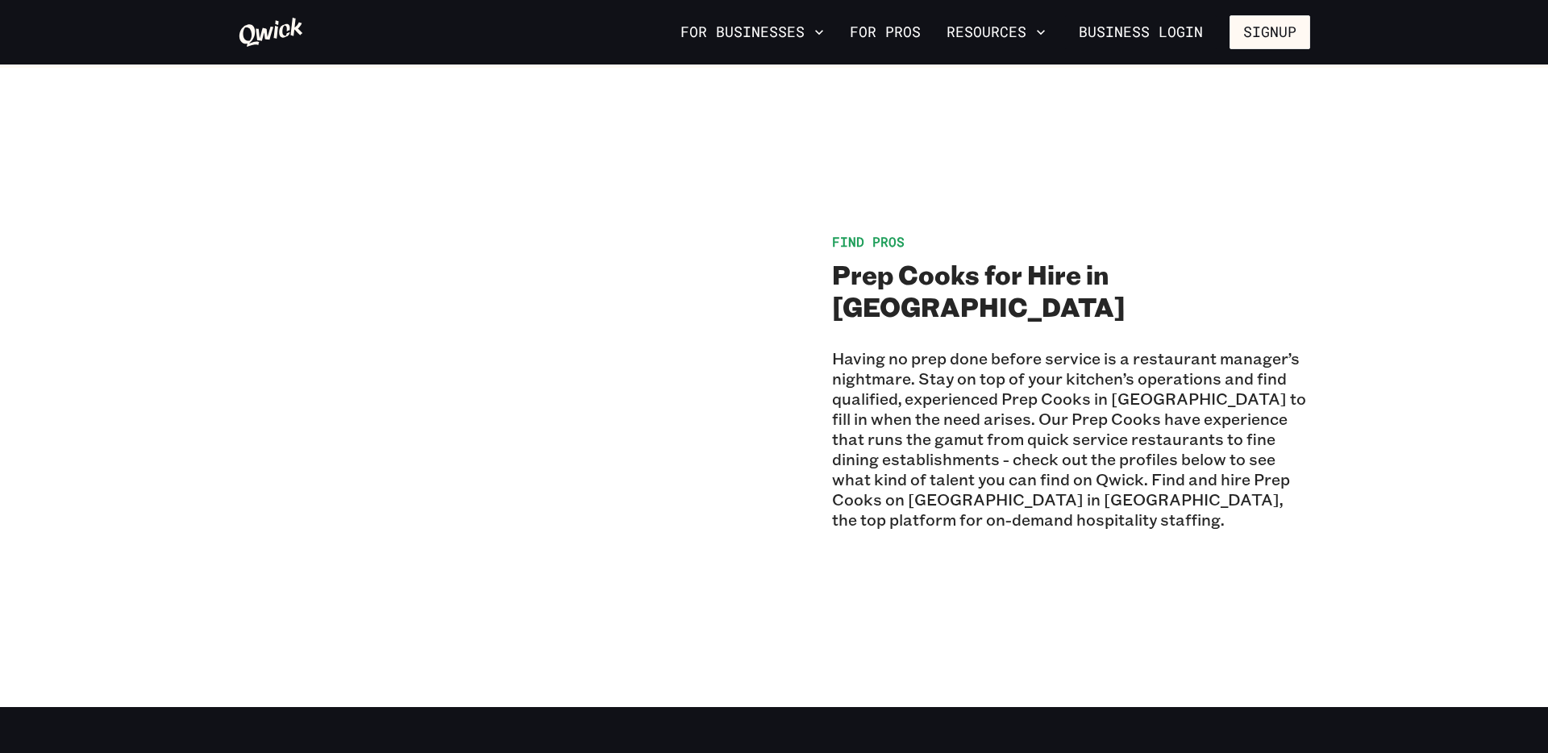
scroll to position [1000, 0]
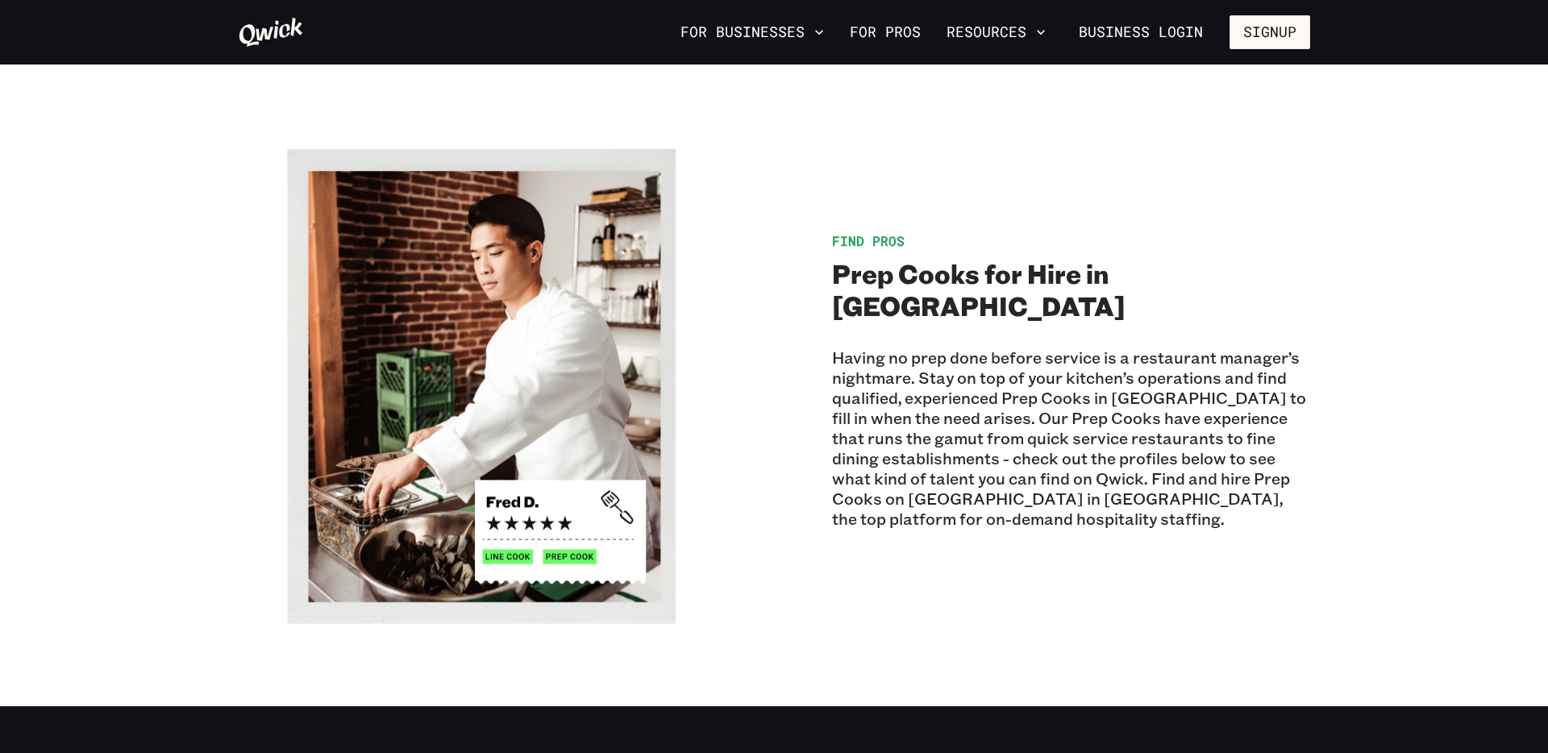
drag, startPoint x: 835, startPoint y: 339, endPoint x: 1238, endPoint y: 323, distance: 402.7
click at [1238, 328] on div "Having no prep done before service is a restaurant manager’s nightmare. Stay on…" at bounding box center [1071, 435] width 478 height 214
click at [1165, 357] on p "Having no prep done before service is a restaurant manager’s nightmare. Stay on…" at bounding box center [1071, 438] width 478 height 181
drag, startPoint x: 1010, startPoint y: 357, endPoint x: 1172, endPoint y: 360, distance: 161.3
click at [1172, 359] on p "Having no prep done before service is a restaurant manager’s nightmare. Stay on…" at bounding box center [1071, 438] width 478 height 181
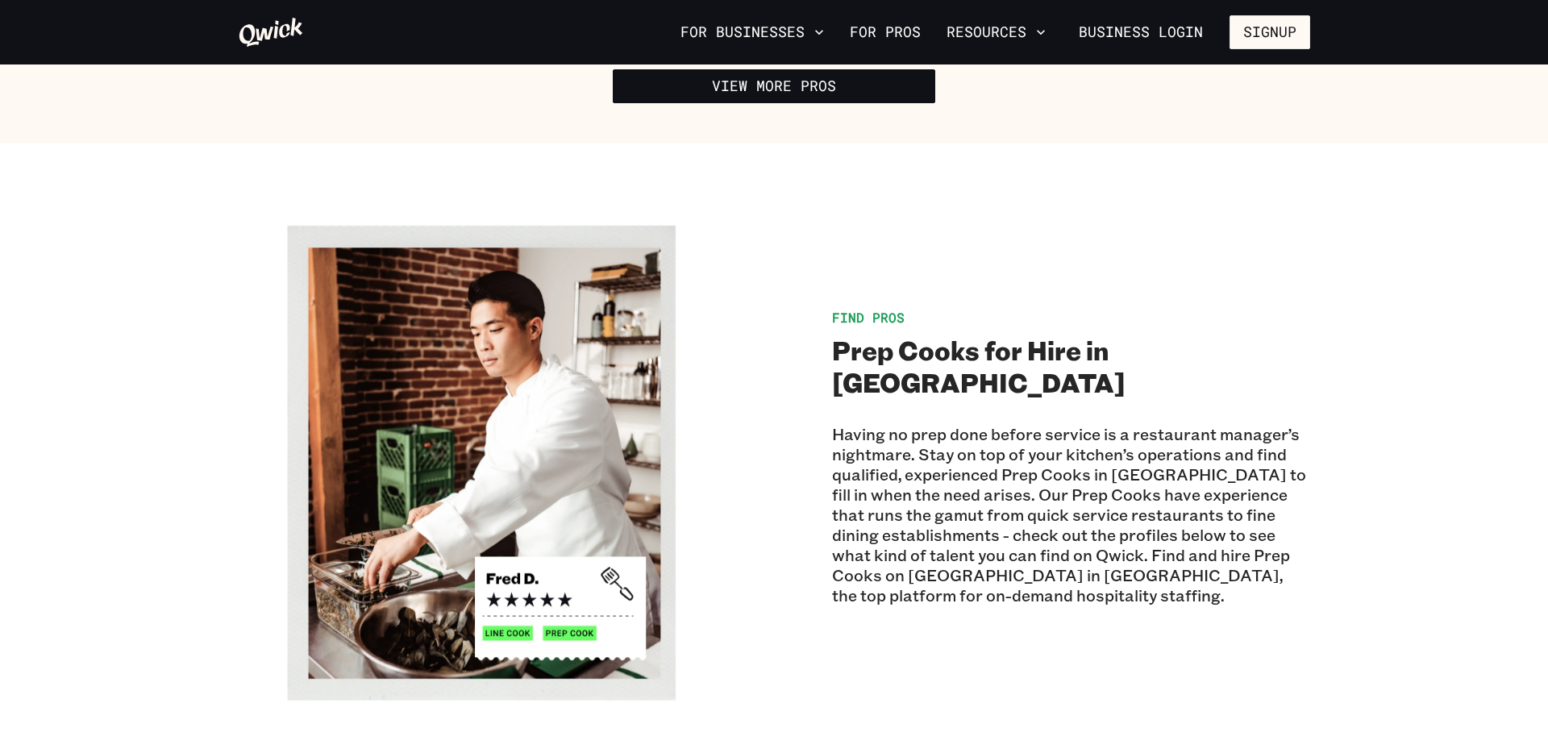
scroll to position [0, 0]
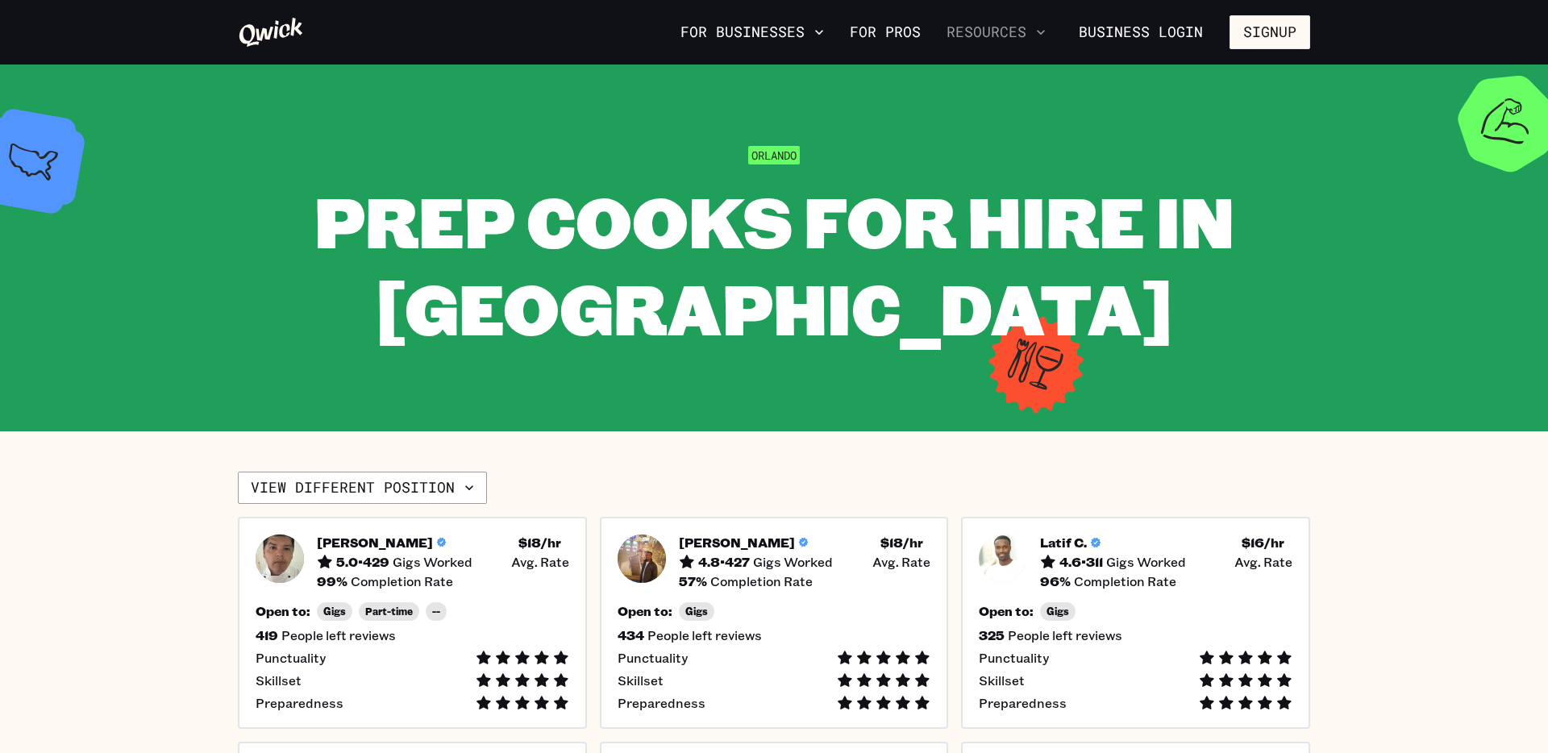
click at [1023, 30] on button "Resources" at bounding box center [996, 32] width 112 height 27
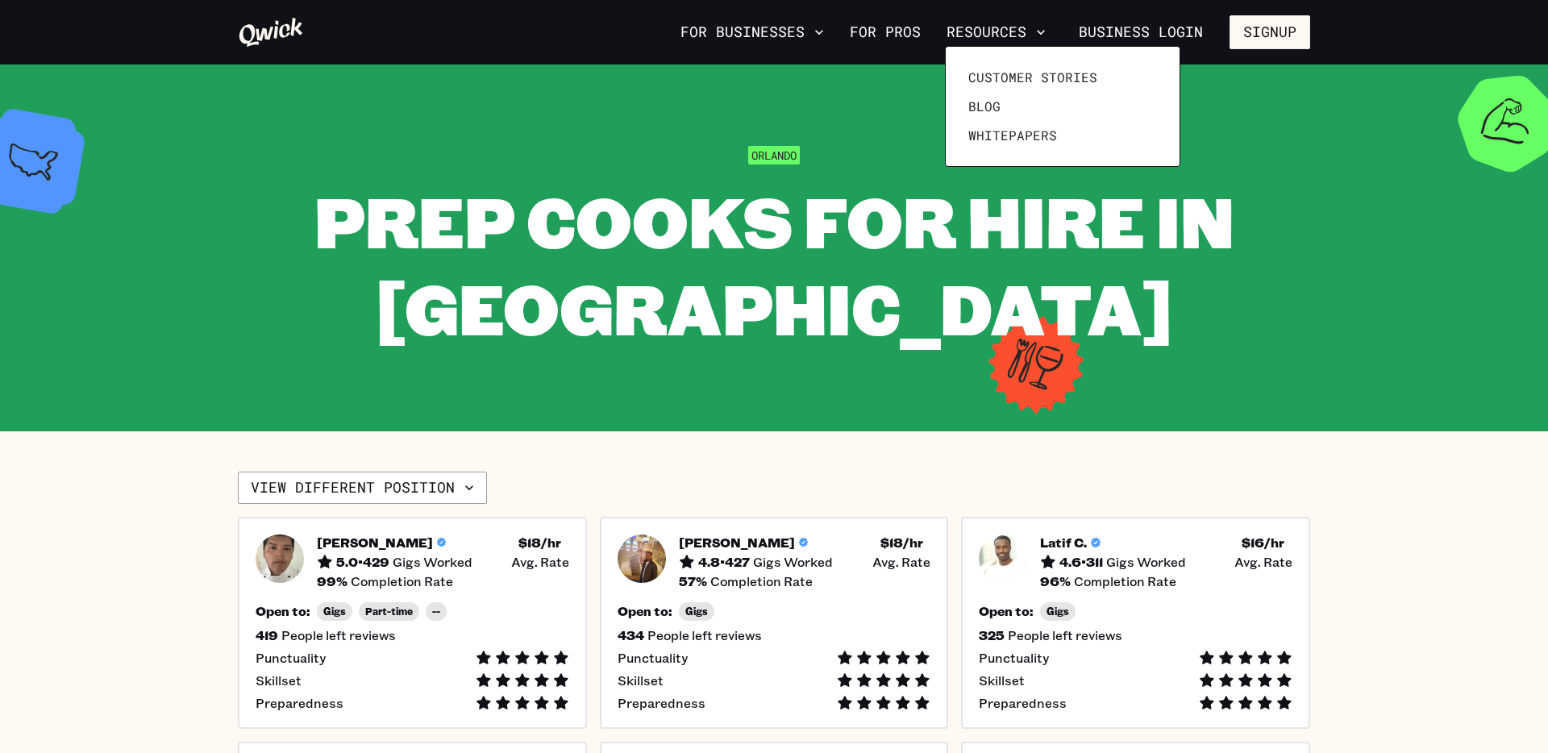
click at [1154, 28] on div at bounding box center [774, 376] width 1548 height 753
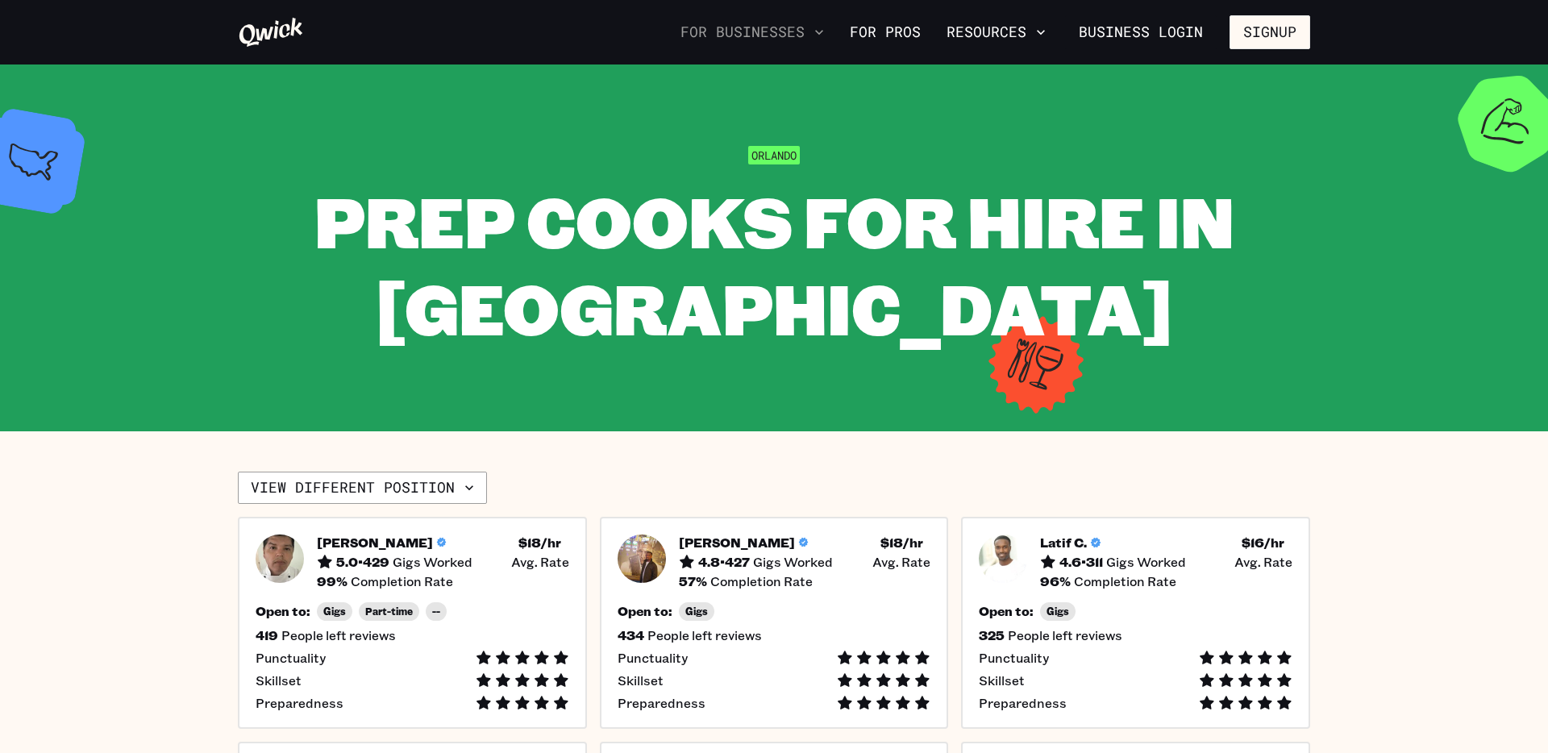
click at [762, 40] on button "For Businesses" at bounding box center [752, 32] width 156 height 27
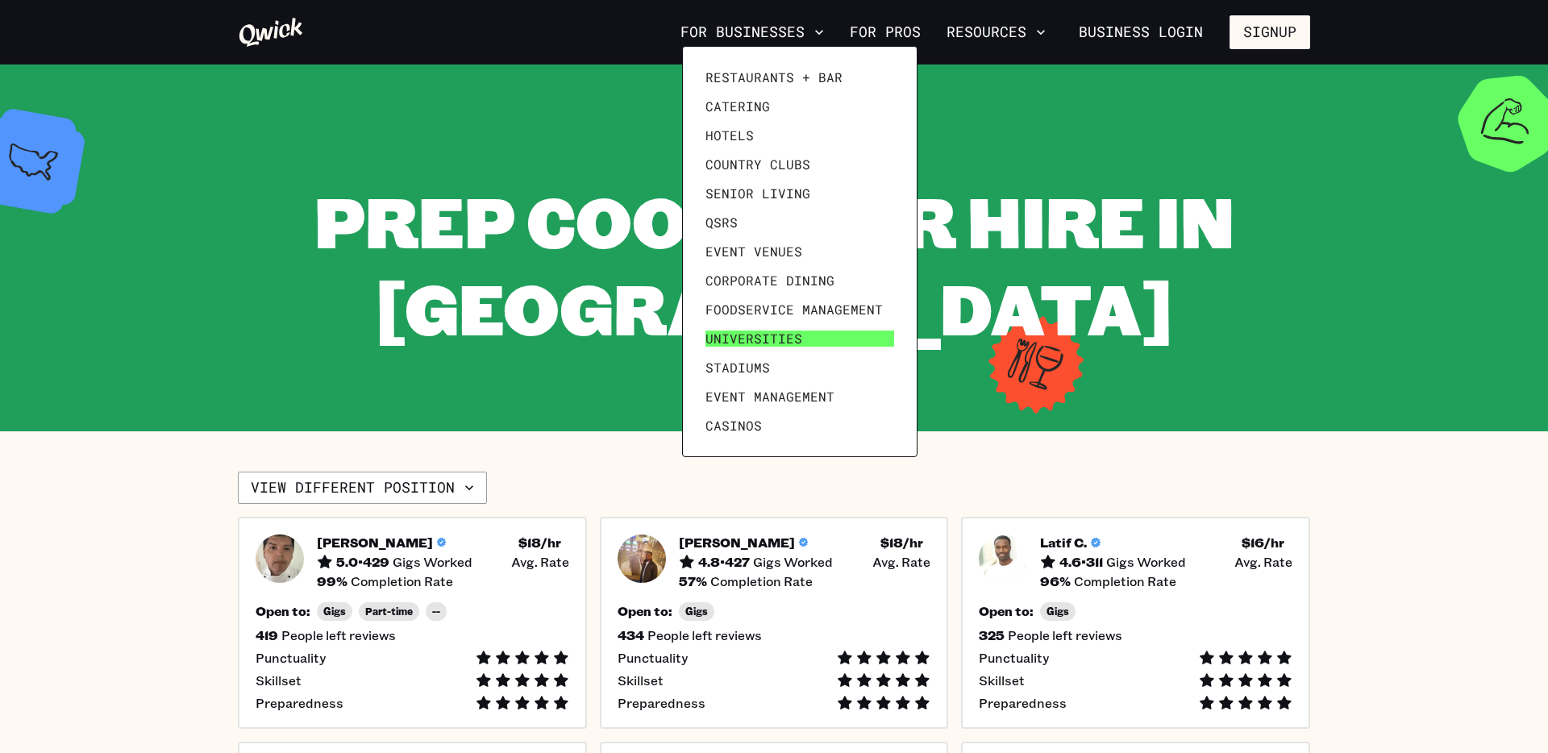
click at [785, 336] on span "Universities" at bounding box center [754, 339] width 97 height 16
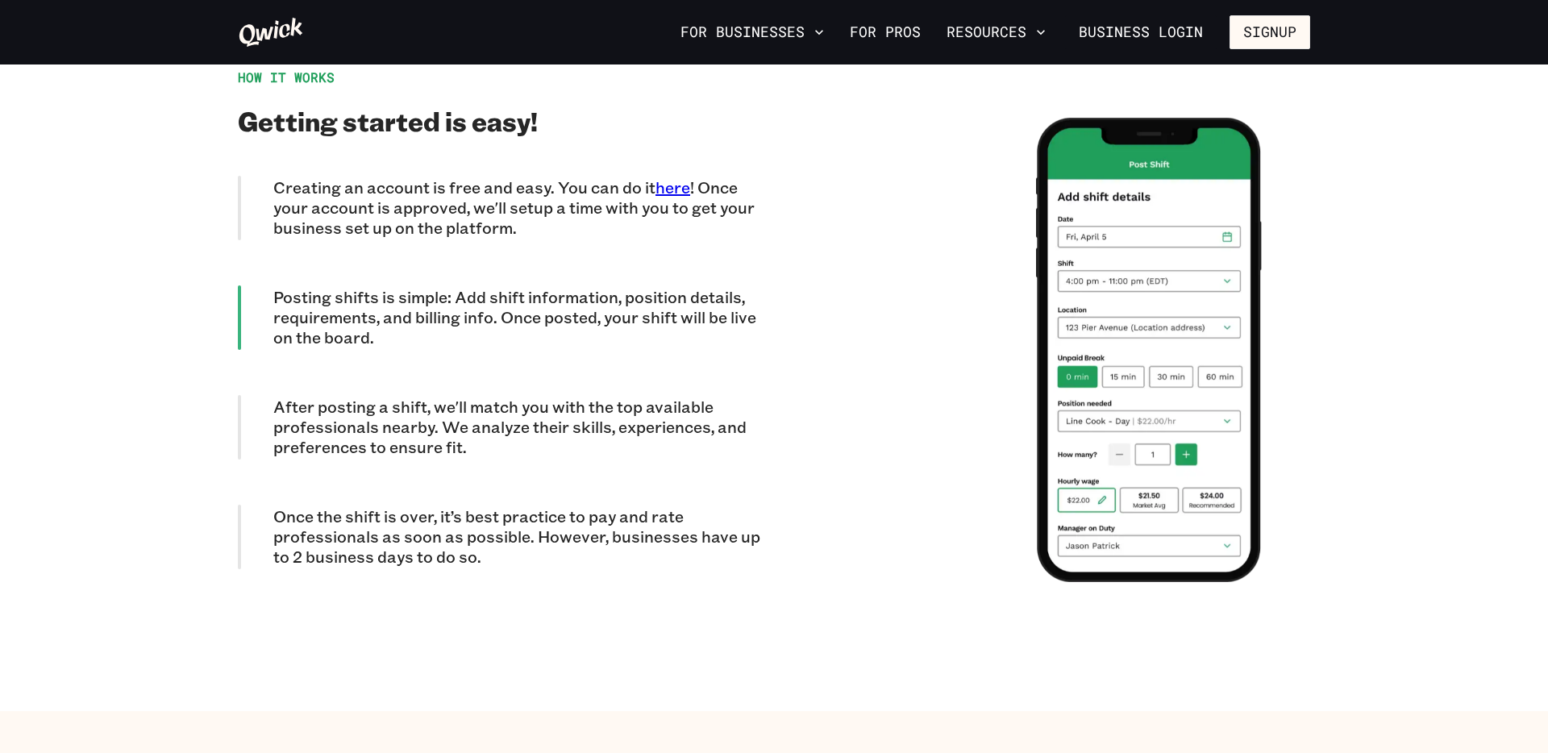
scroll to position [4648, 0]
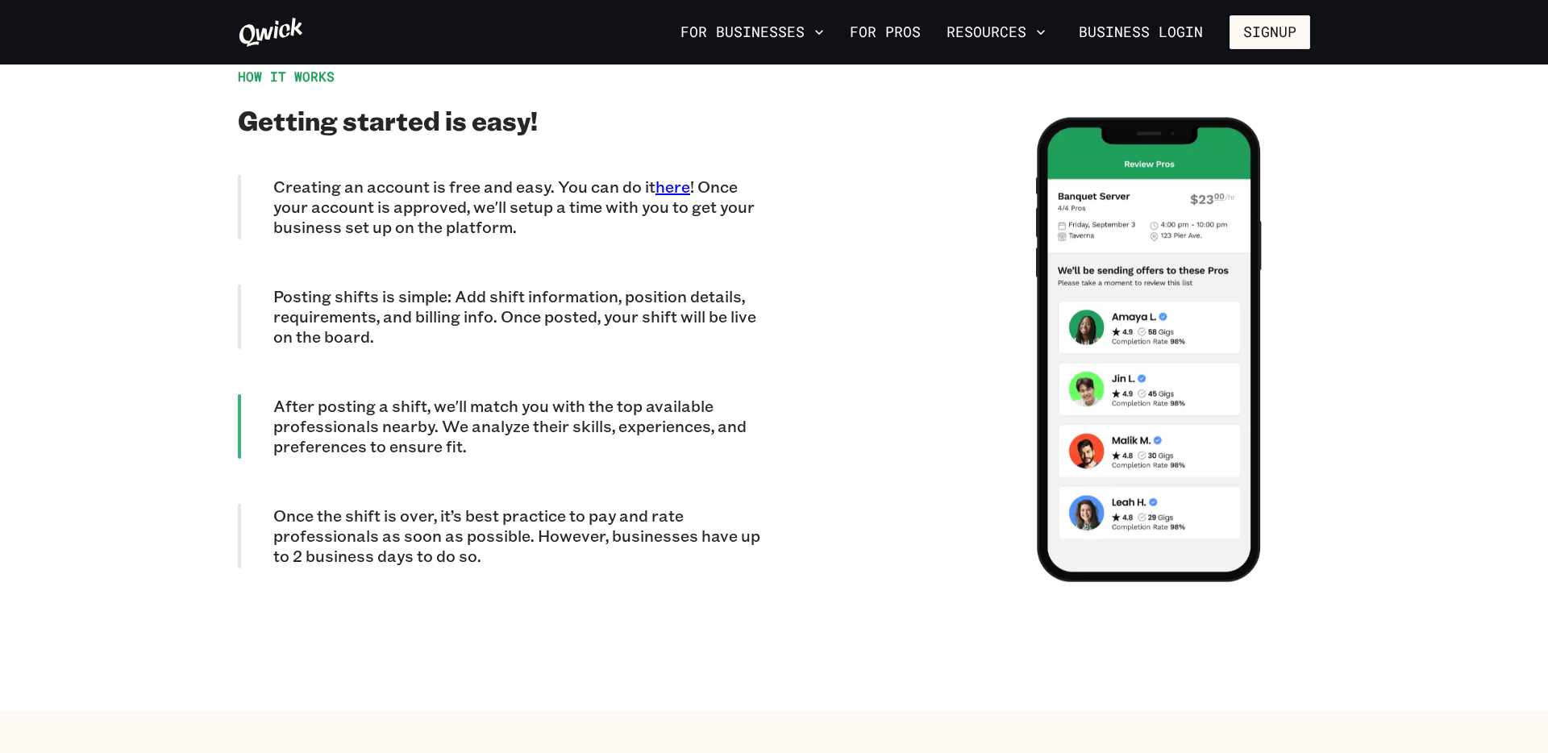
click at [276, 25] on icon at bounding box center [271, 32] width 66 height 32
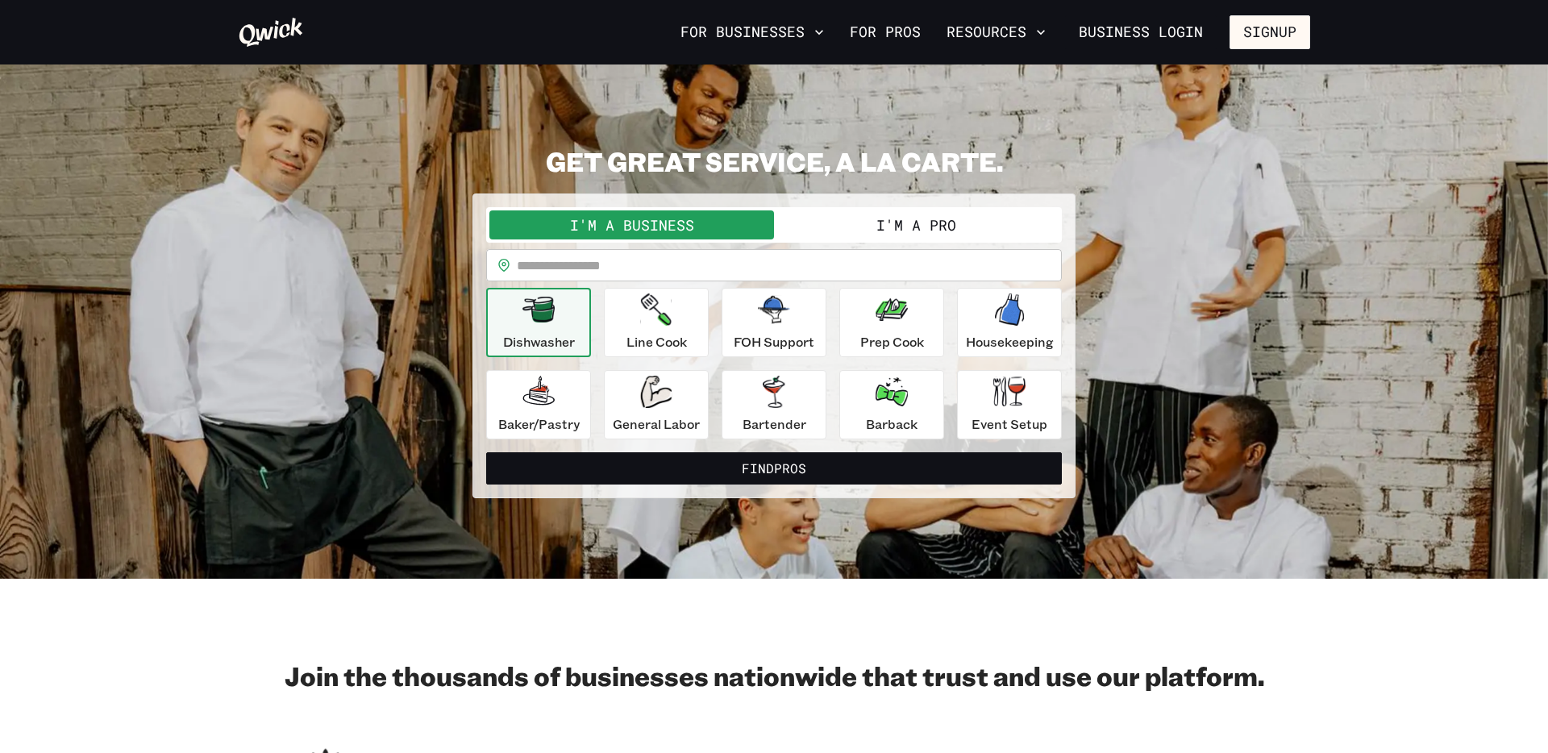
click at [273, 33] on icon at bounding box center [271, 32] width 66 height 32
click at [267, 30] on icon at bounding box center [271, 32] width 66 height 32
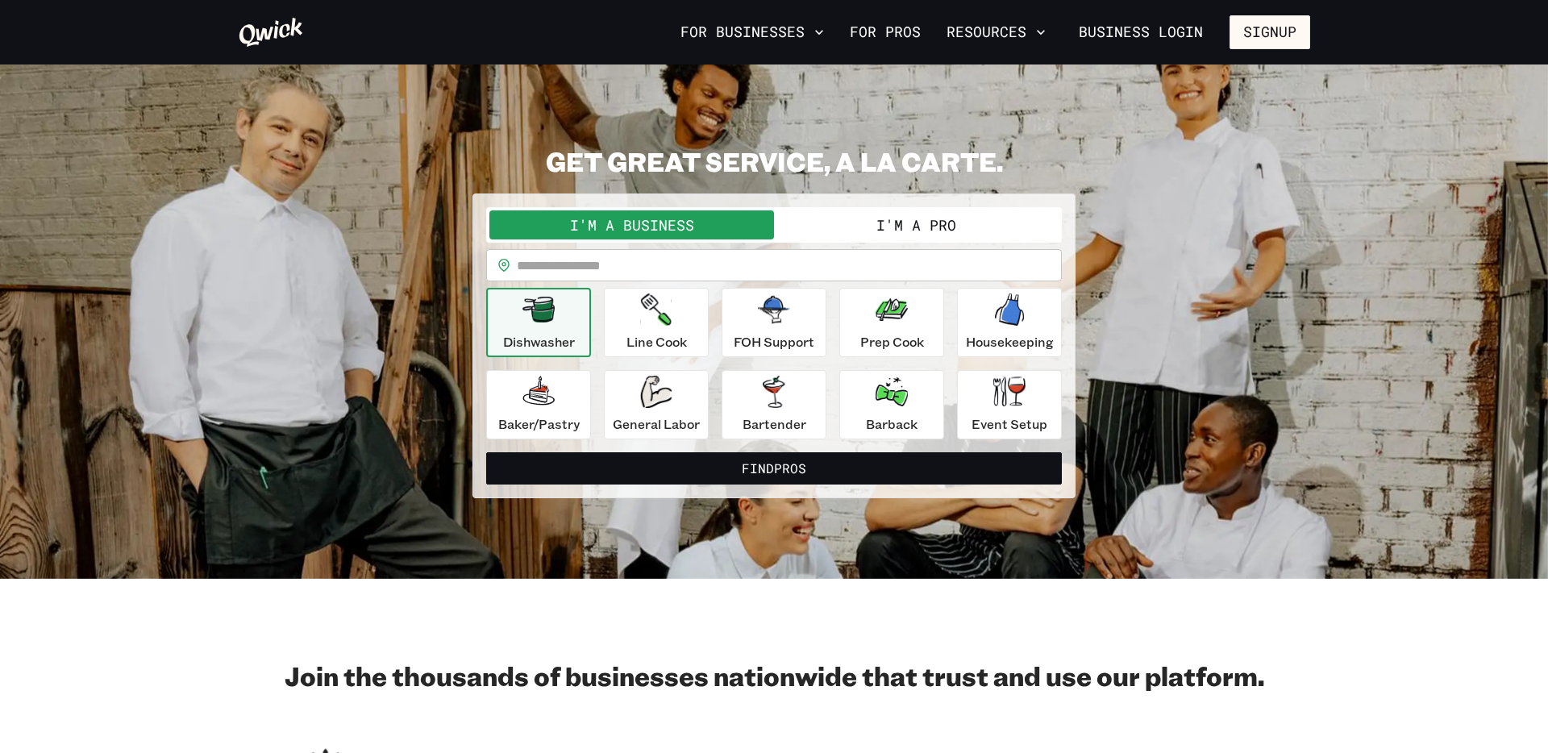
click at [267, 30] on icon at bounding box center [271, 32] width 66 height 32
click at [280, 29] on icon at bounding box center [271, 32] width 64 height 29
